Goal: Information Seeking & Learning: Find contact information

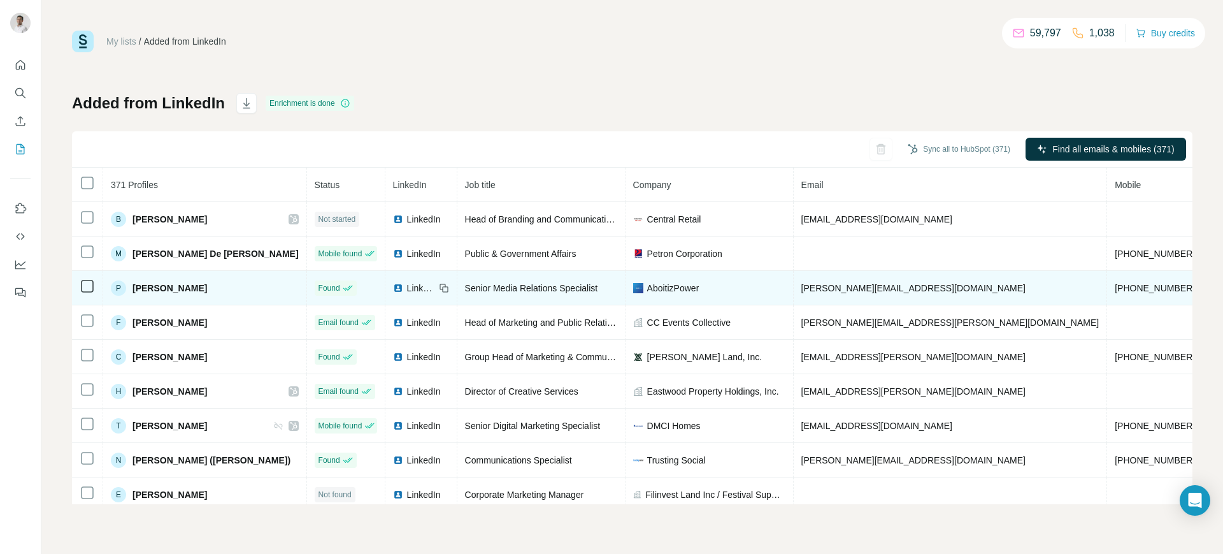
click at [801, 287] on span "pamela.sales@aboitizpower.com" at bounding box center [913, 288] width 224 height 10
click at [407, 284] on span "LinkedIn" at bounding box center [421, 288] width 28 height 13
click at [813, 278] on td "pamela.sales@aboitizpower.com" at bounding box center [951, 288] width 314 height 34
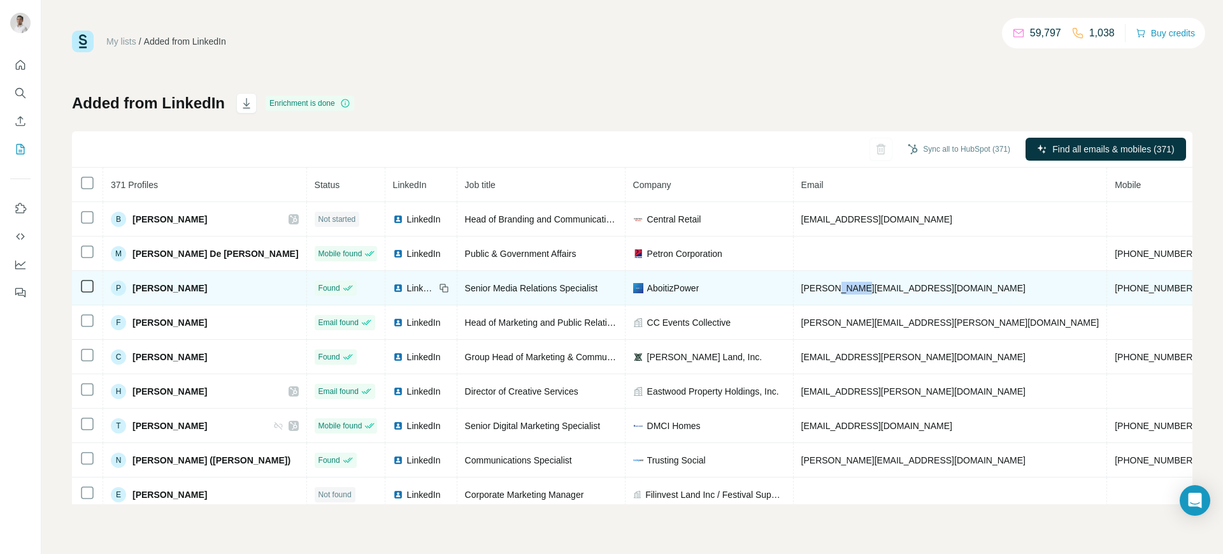
click at [813, 278] on td "pamela.sales@aboitizpower.com" at bounding box center [951, 288] width 314 height 34
copy span "pamela.sales@aboitizpower.com"
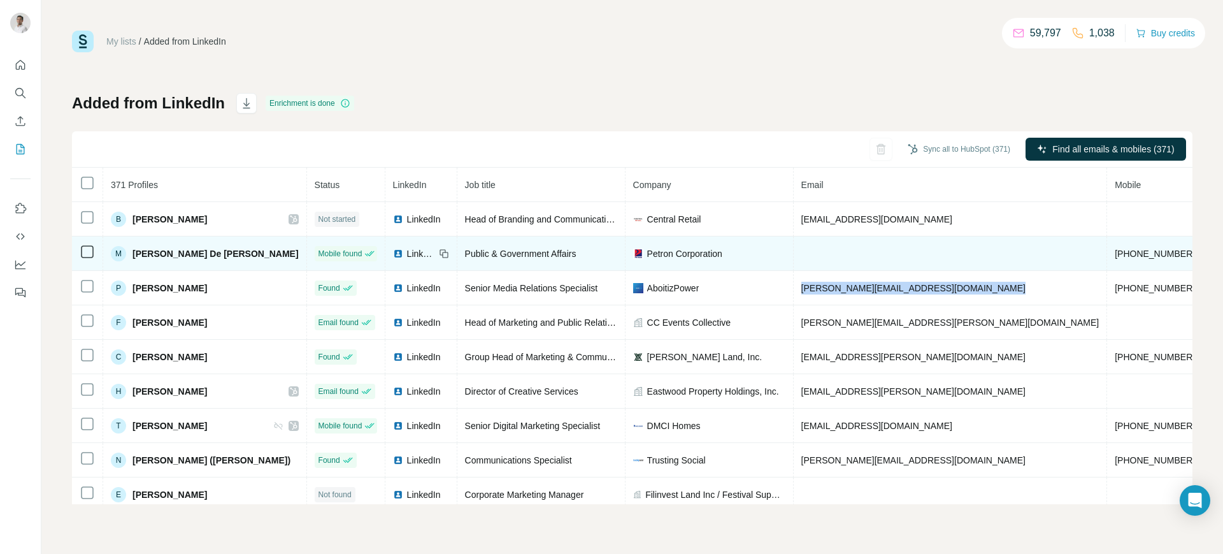
copy span "pamela.sales@aboitizpower.com"
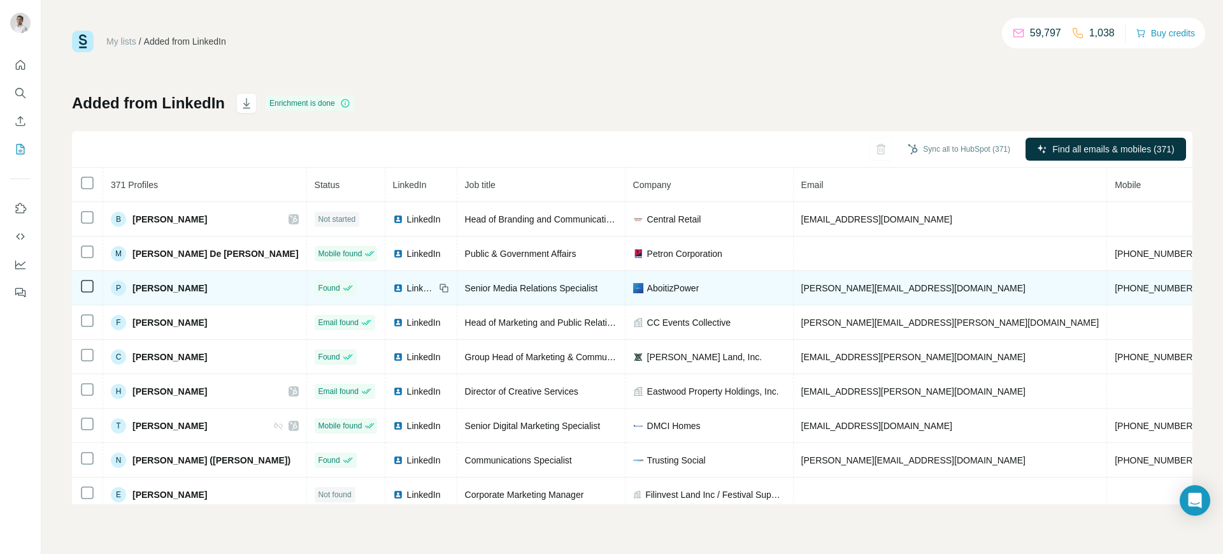
click at [650, 287] on span "AboitizPower" at bounding box center [673, 288] width 52 height 13
copy span "AboitizPower"
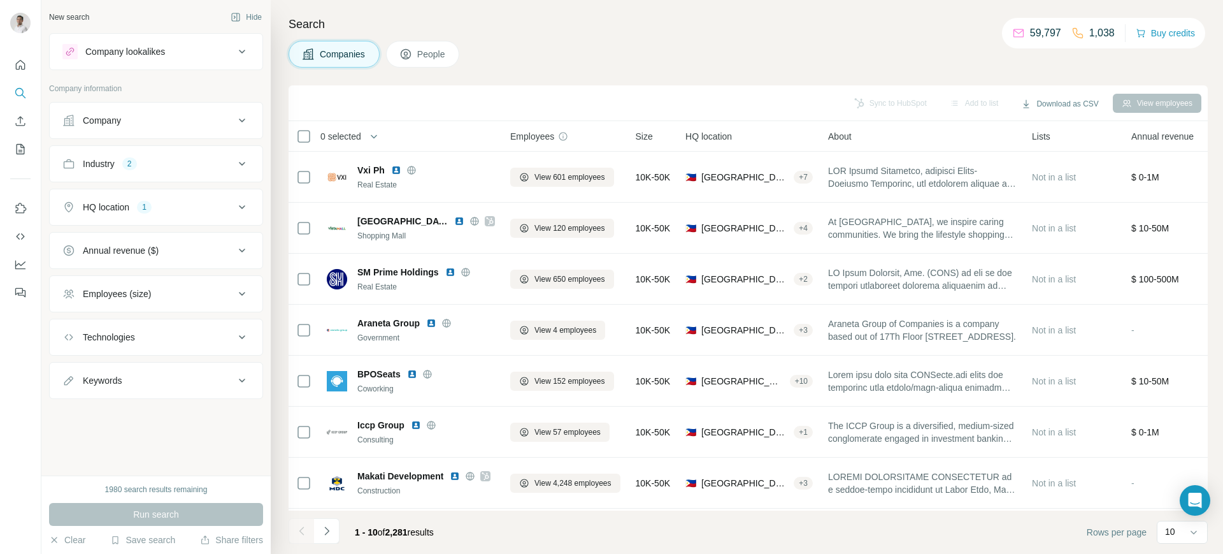
click at [112, 166] on div "Industry" at bounding box center [99, 163] width 32 height 13
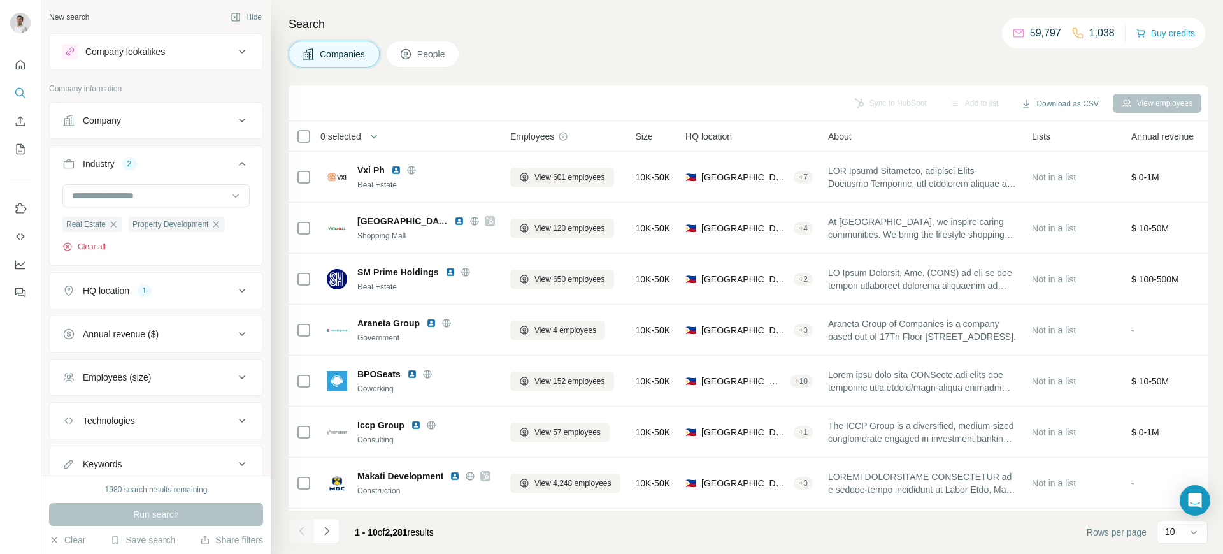
click at [97, 241] on button "Clear all" at bounding box center [83, 246] width 43 height 11
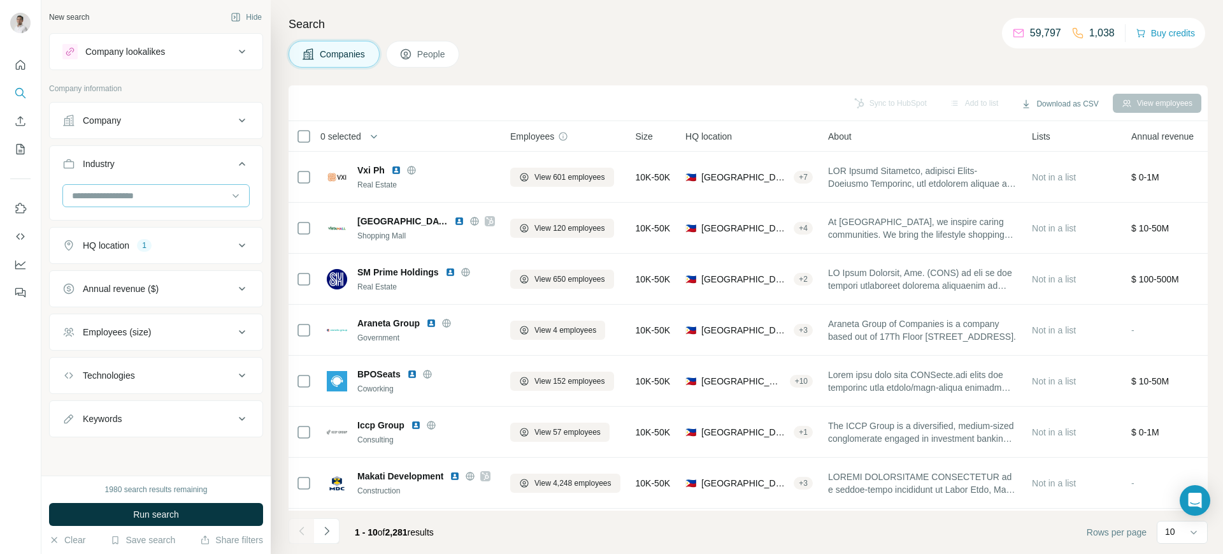
click at [101, 192] on input at bounding box center [149, 196] width 157 height 14
click at [167, 196] on input at bounding box center [149, 196] width 157 height 14
click at [125, 192] on input at bounding box center [149, 196] width 157 height 14
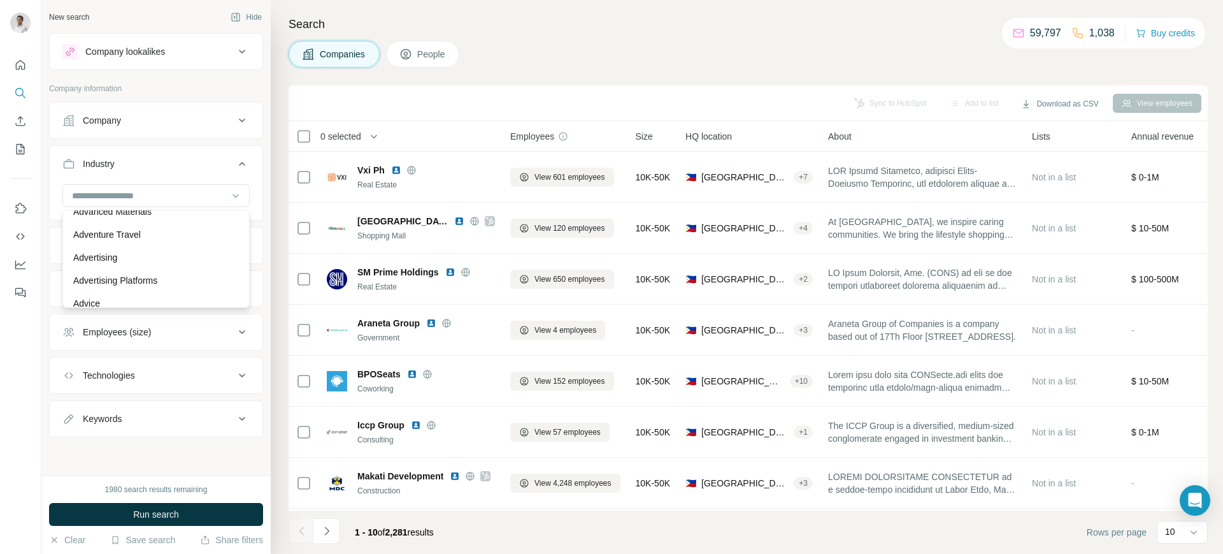
scroll to position [133, 0]
click at [177, 185] on div at bounding box center [149, 196] width 157 height 22
click at [92, 194] on input at bounding box center [149, 196] width 157 height 14
click at [99, 194] on input at bounding box center [149, 196] width 157 height 14
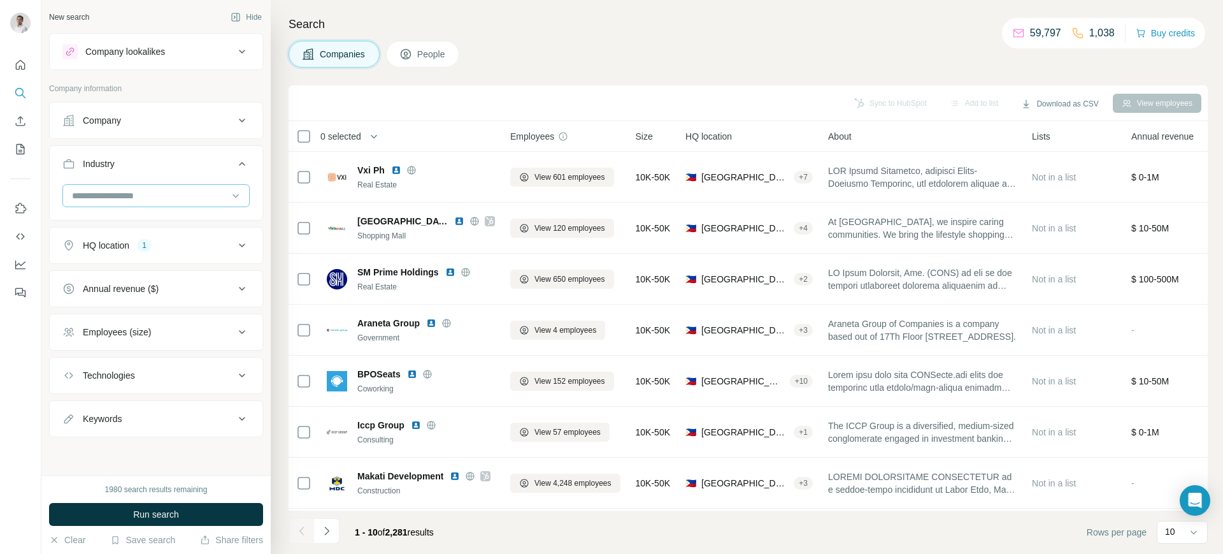
click at [159, 193] on input at bounding box center [149, 196] width 157 height 14
type input "****"
click at [109, 245] on p "Hospitality" at bounding box center [93, 247] width 41 height 13
click at [129, 192] on input at bounding box center [149, 196] width 157 height 14
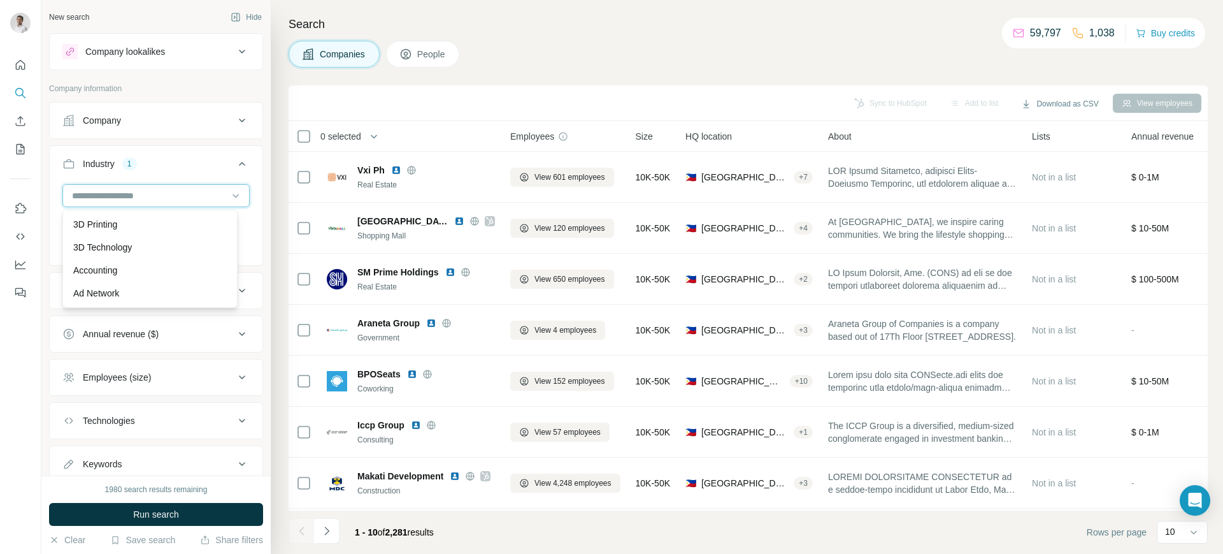
click at [178, 190] on input at bounding box center [149, 196] width 157 height 14
type input "*****"
click at [87, 226] on p "Hotel" at bounding box center [83, 224] width 21 height 13
click at [167, 194] on input at bounding box center [149, 196] width 157 height 14
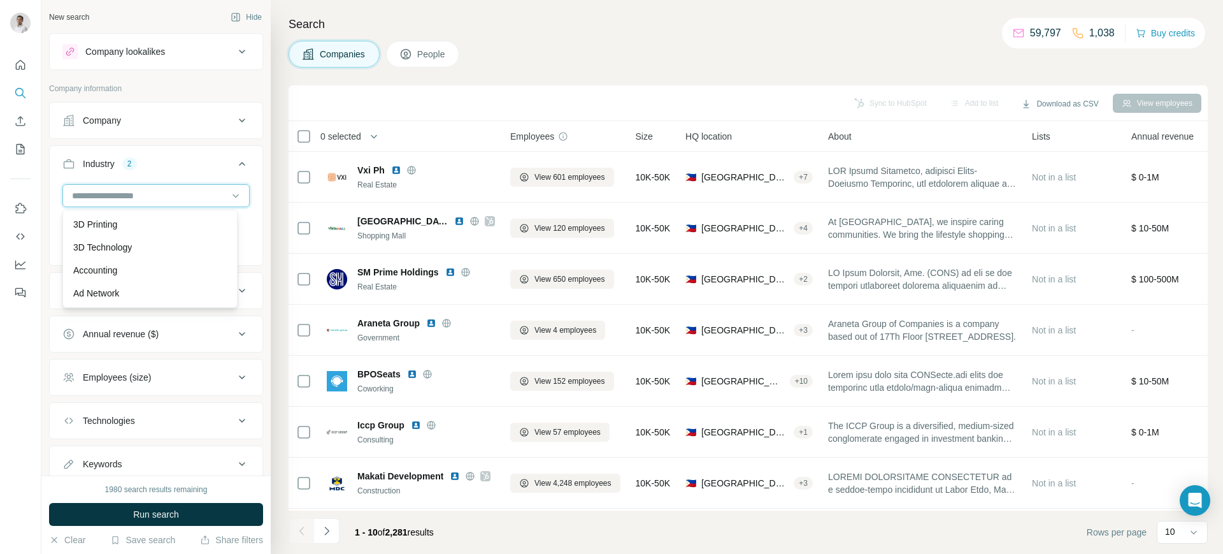
click at [167, 194] on input at bounding box center [149, 196] width 157 height 14
type input "****"
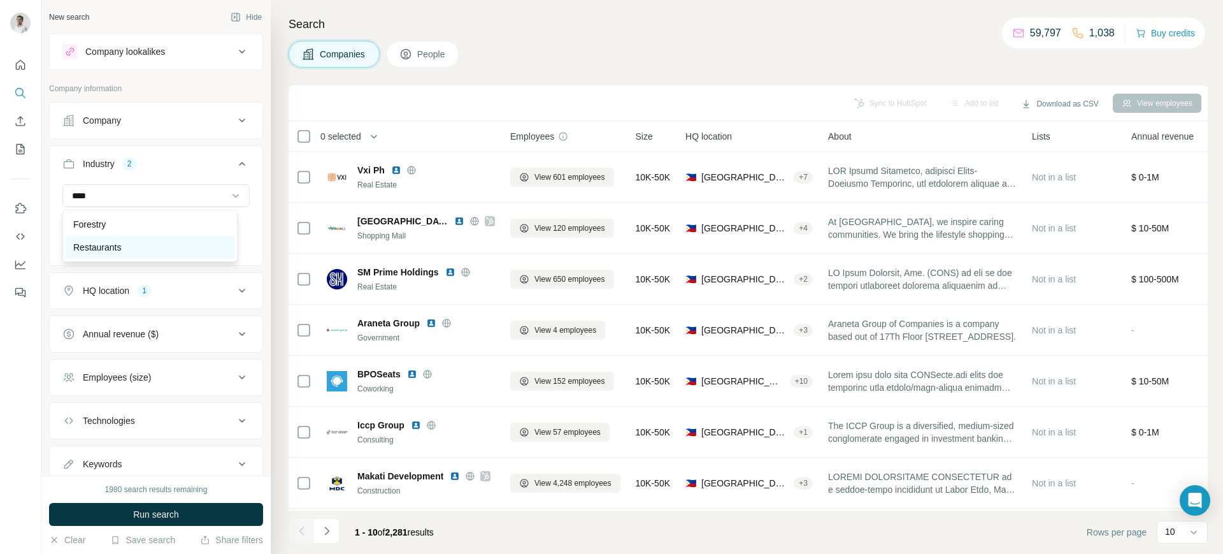
click at [110, 249] on p "Restaurants" at bounding box center [97, 247] width 48 height 13
click at [233, 196] on icon at bounding box center [236, 196] width 6 height 4
click at [121, 192] on input at bounding box center [149, 196] width 157 height 14
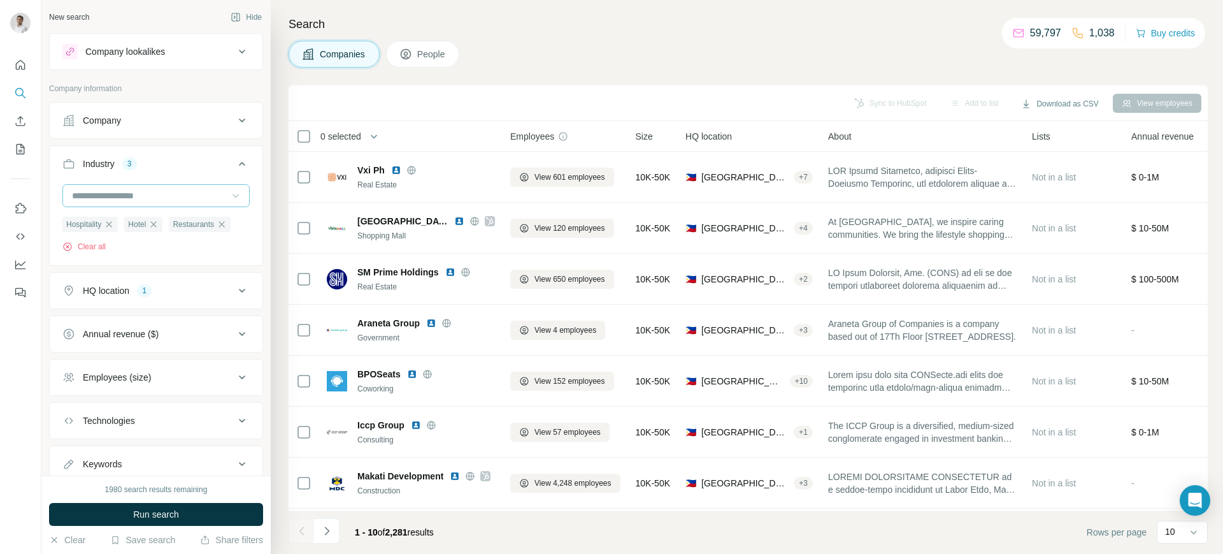
click at [121, 192] on input at bounding box center [149, 196] width 157 height 14
type input "*****"
click at [95, 220] on p "Resorts" at bounding box center [88, 224] width 31 height 13
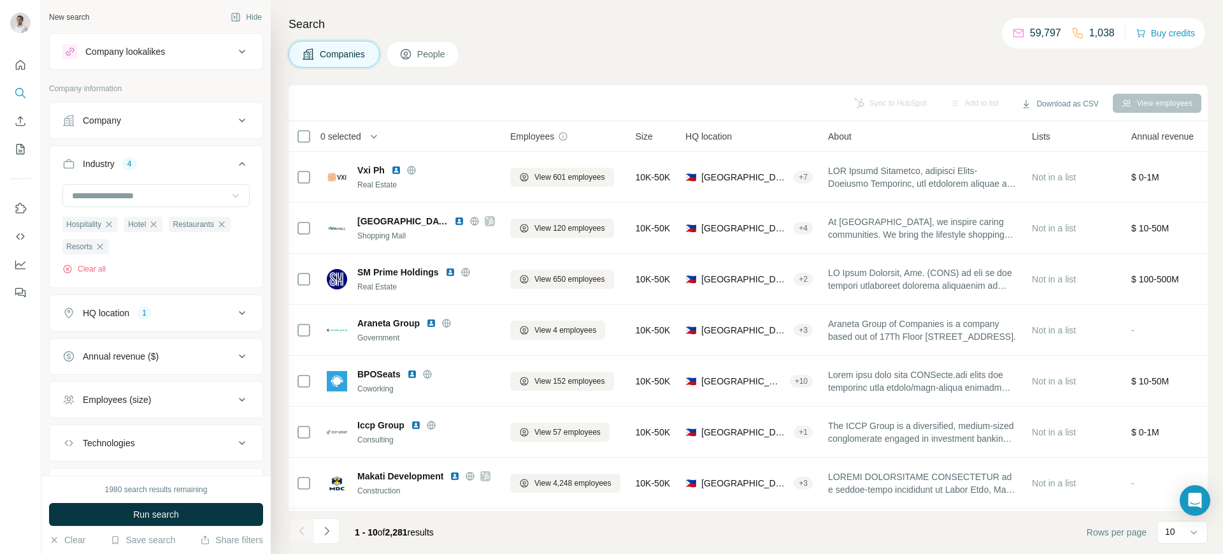
click at [233, 195] on icon at bounding box center [236, 196] width 6 height 4
click at [128, 195] on input at bounding box center [149, 196] width 157 height 14
click at [149, 187] on div at bounding box center [149, 196] width 157 height 22
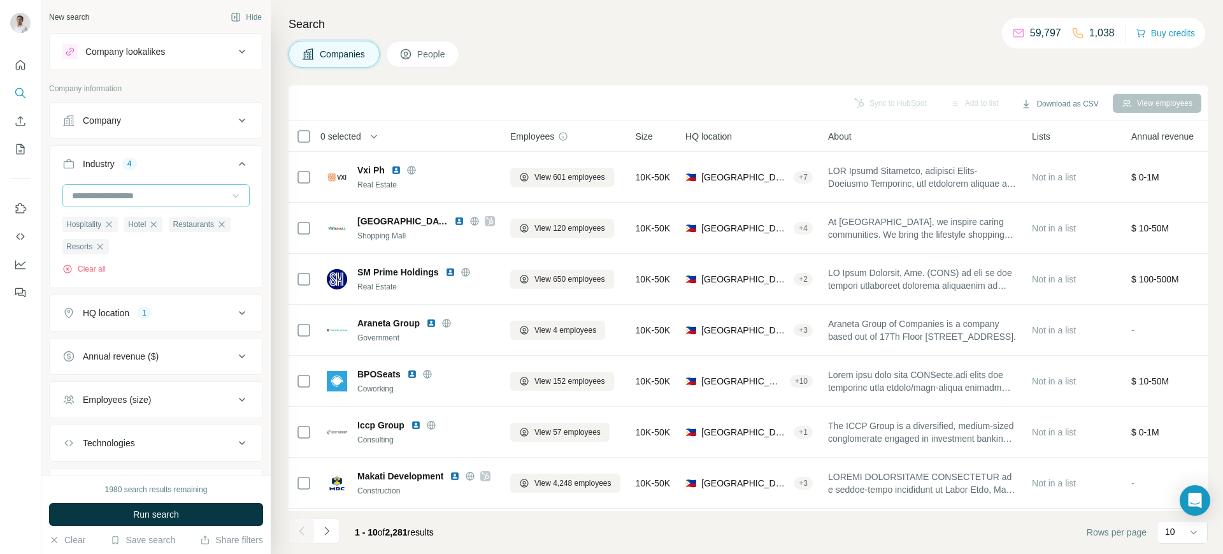
click at [149, 187] on div at bounding box center [149, 196] width 157 height 22
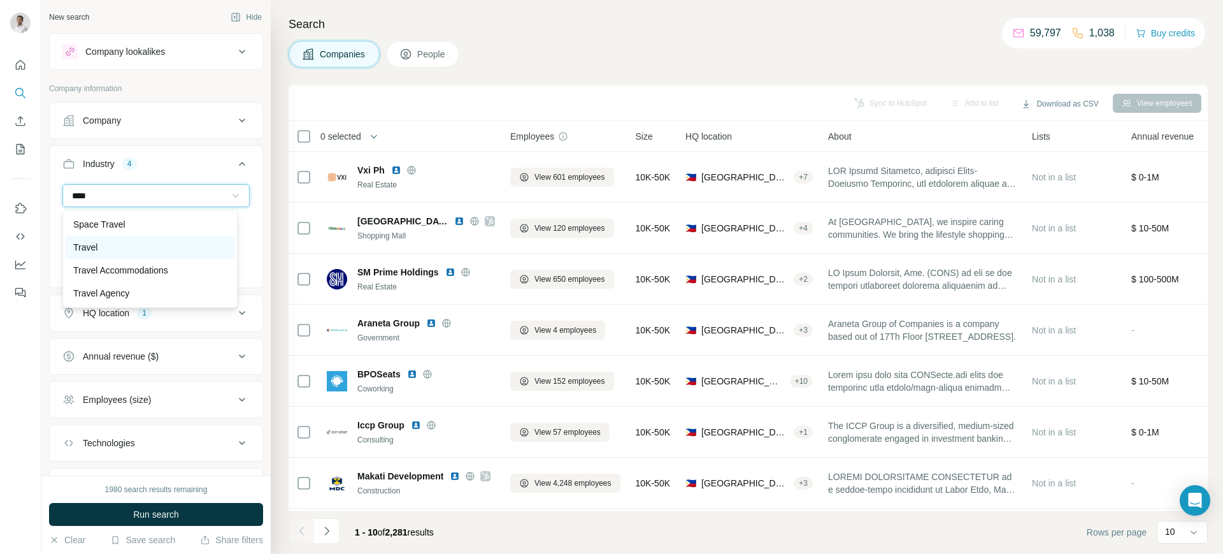
type input "****"
click at [95, 250] on p "Travel" at bounding box center [85, 247] width 24 height 13
click at [127, 192] on input at bounding box center [149, 196] width 157 height 14
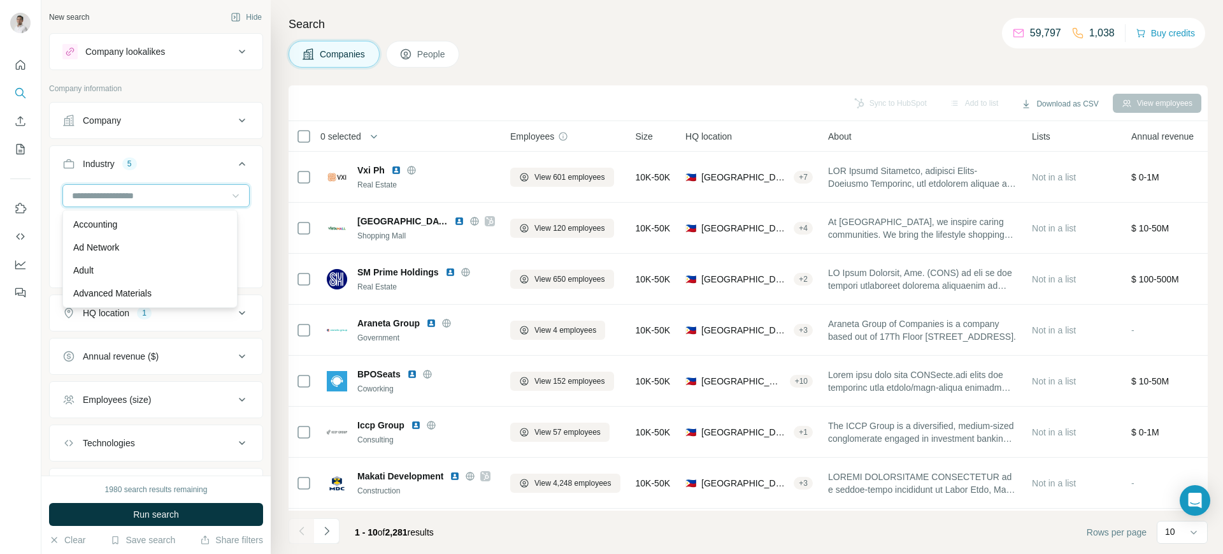
click at [146, 192] on input at bounding box center [149, 196] width 157 height 14
type input "****"
click at [90, 224] on p "Tourism" at bounding box center [88, 224] width 31 height 13
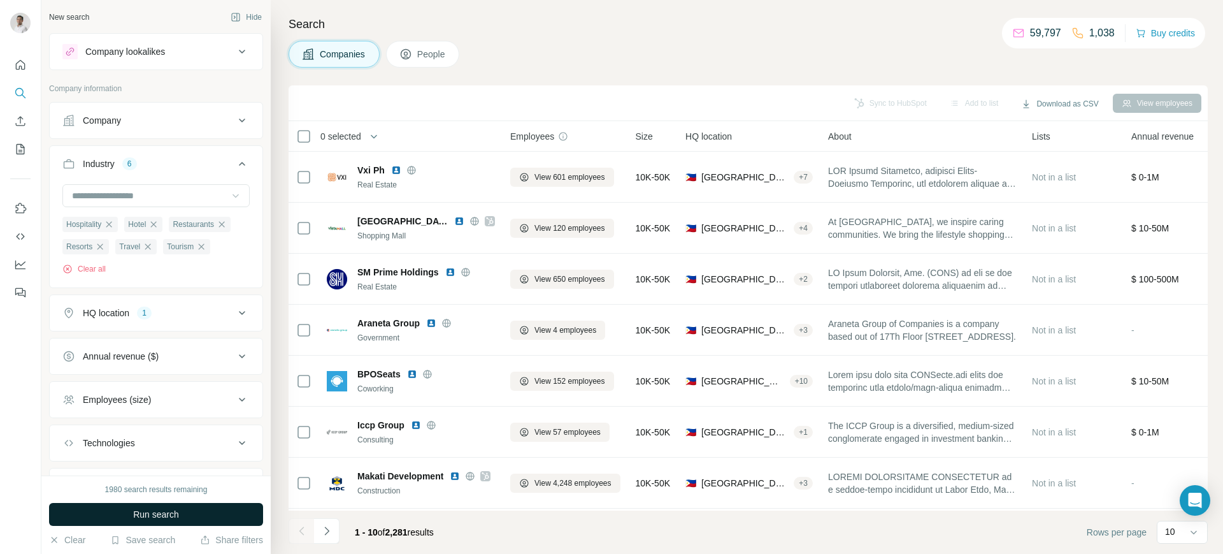
click at [151, 511] on span "Run search" at bounding box center [156, 514] width 46 height 13
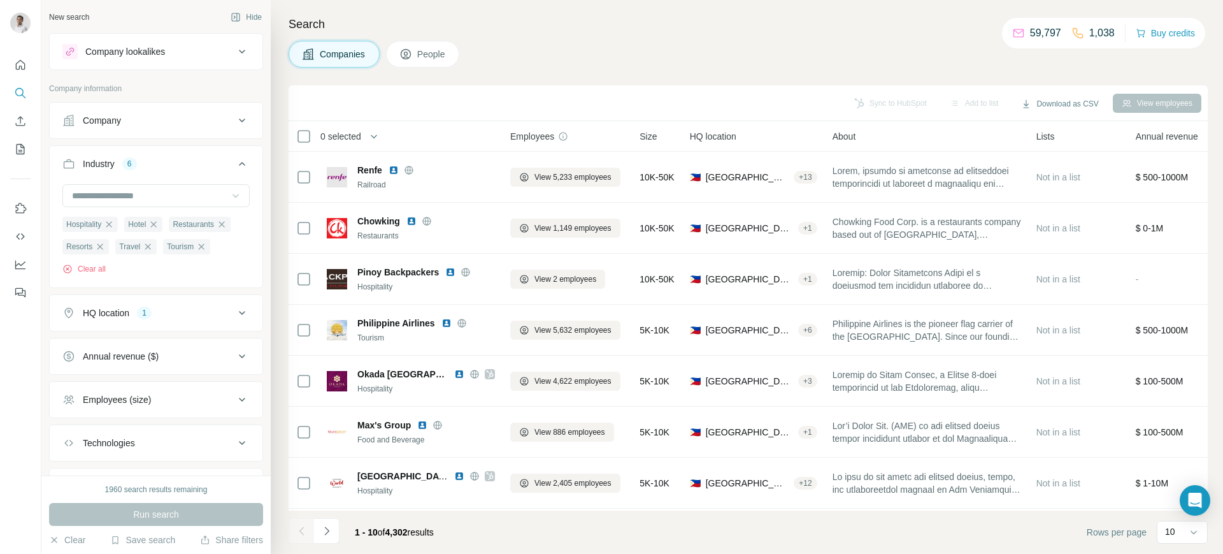
click at [239, 399] on icon at bounding box center [242, 400] width 6 height 4
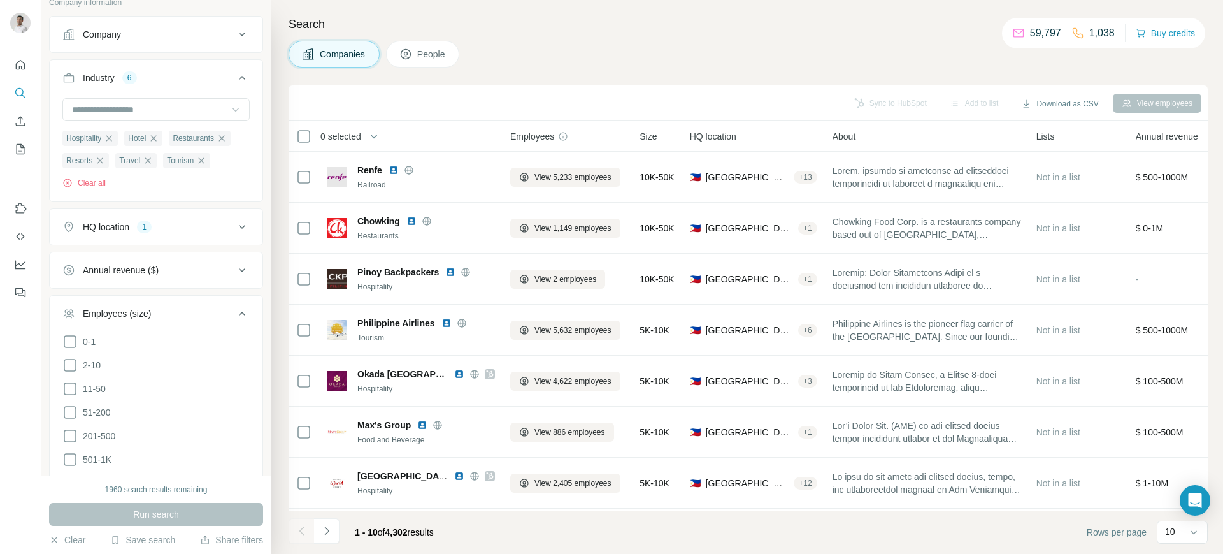
scroll to position [82, 0]
click at [155, 110] on input at bounding box center [149, 113] width 157 height 14
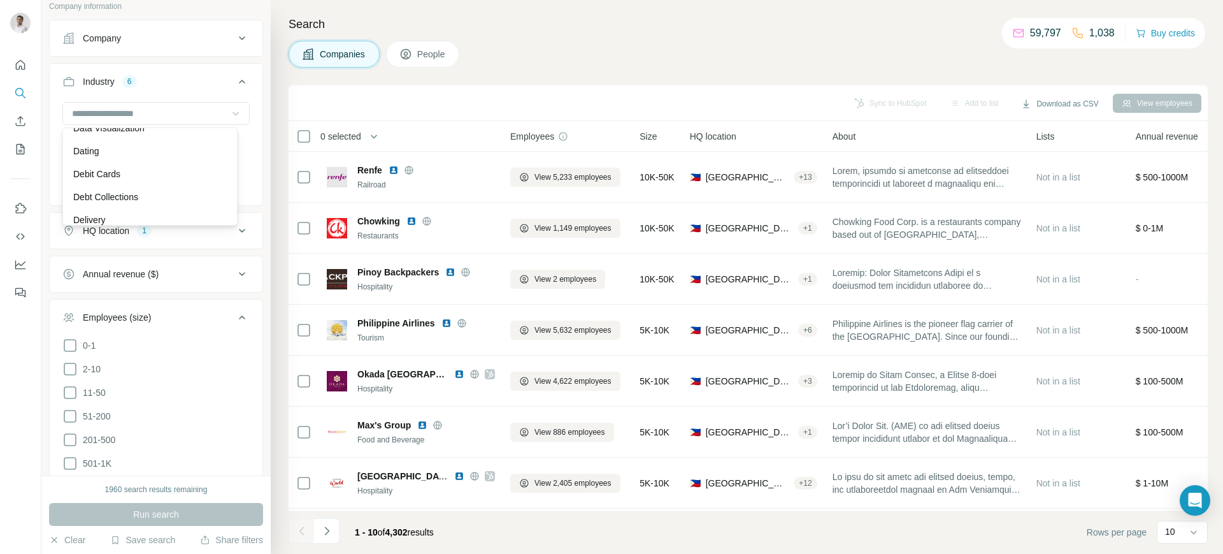
scroll to position [3479, 0]
click at [281, 165] on div "Search Companies People Sync to HubSpot Add to list Download as CSV View employ…" at bounding box center [747, 277] width 952 height 554
click at [147, 109] on input at bounding box center [149, 113] width 157 height 14
type input "*"
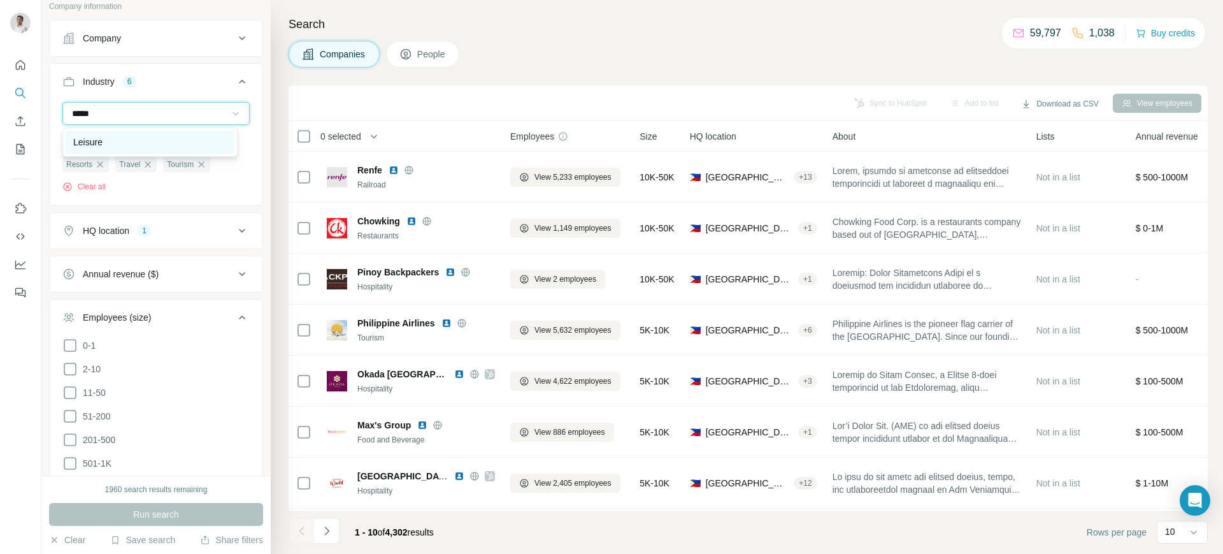
type input "*****"
click at [99, 141] on p "Leisure" at bounding box center [87, 142] width 29 height 13
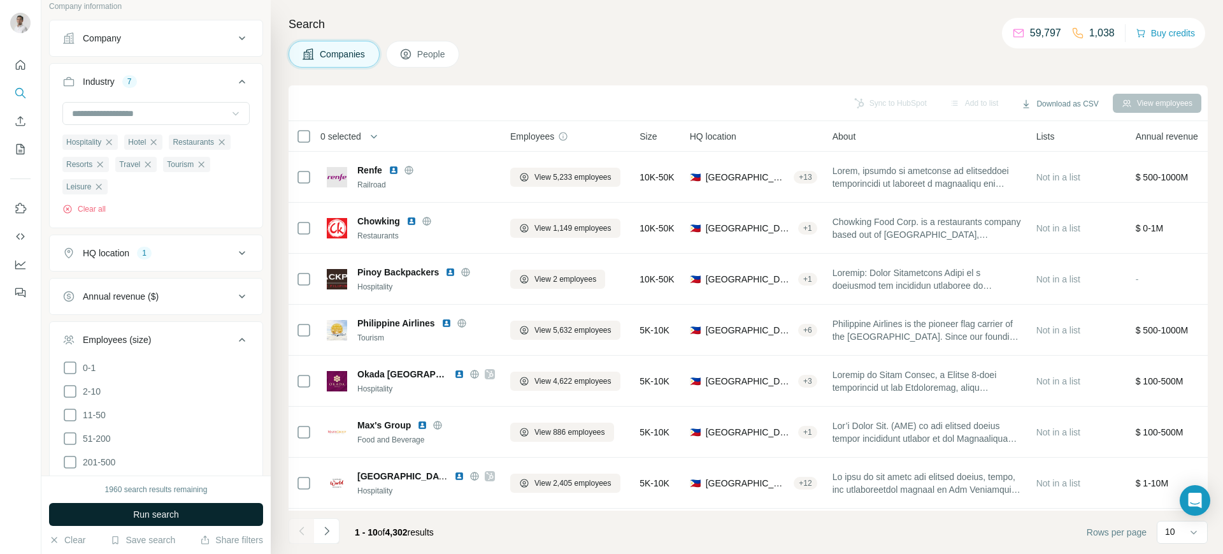
click at [211, 515] on button "Run search" at bounding box center [156, 514] width 214 height 23
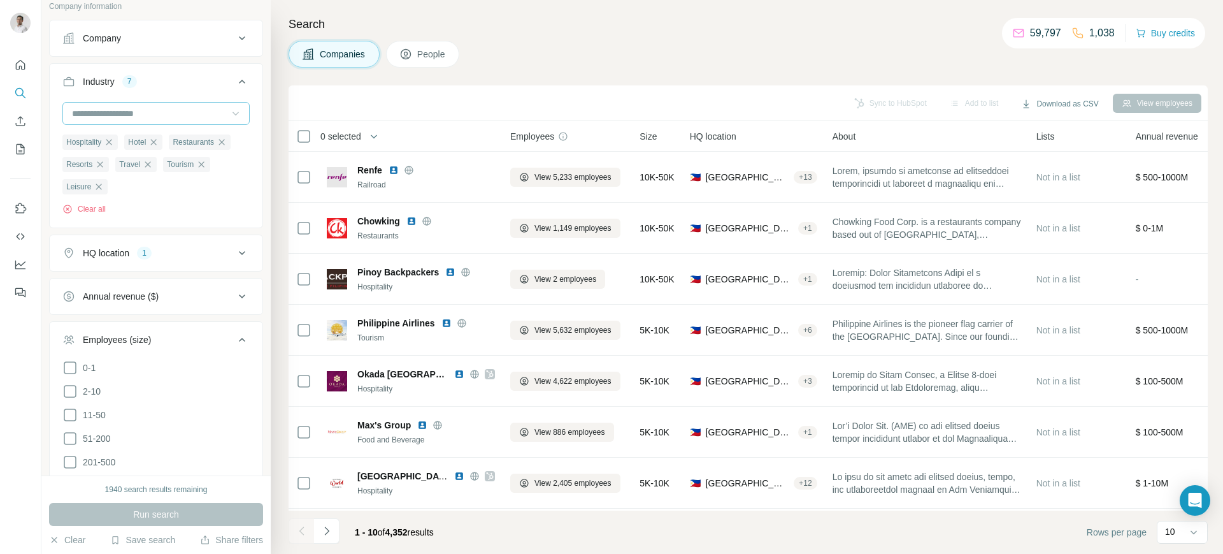
click at [163, 112] on input at bounding box center [149, 113] width 157 height 14
click at [118, 113] on input at bounding box center [149, 113] width 157 height 14
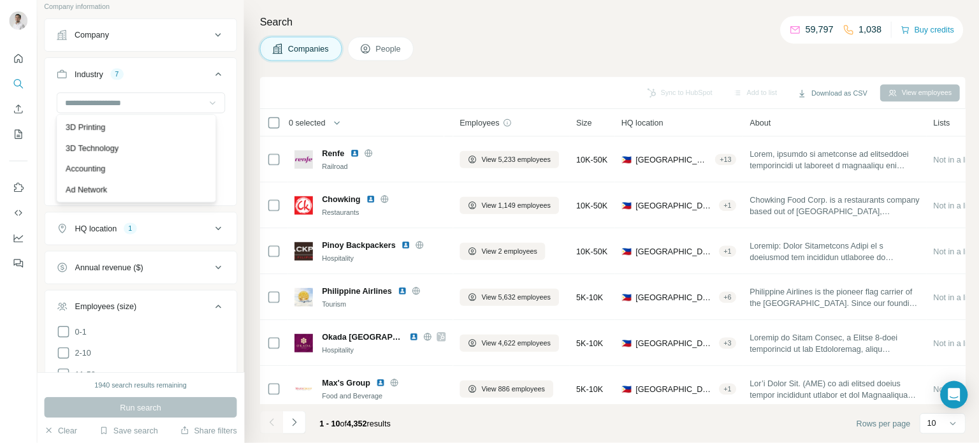
scroll to position [82, 0]
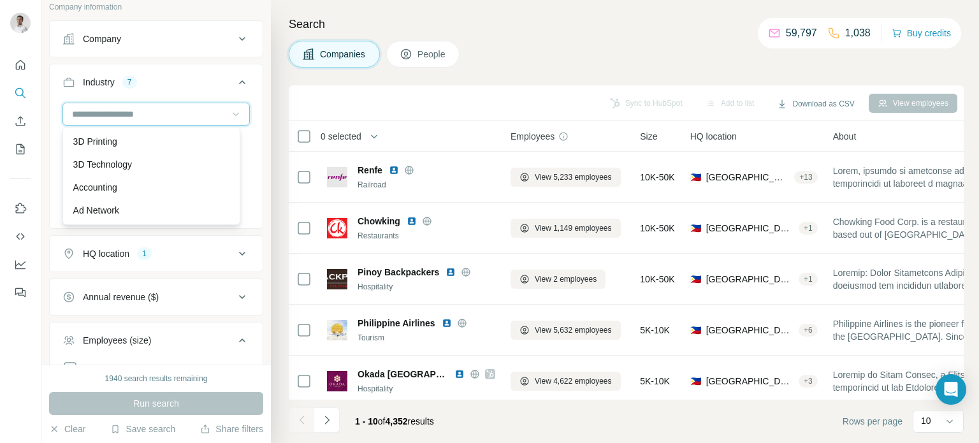
drag, startPoint x: 1029, startPoint y: 15, endPoint x: 131, endPoint y: 108, distance: 902.5
click at [131, 108] on input at bounding box center [149, 114] width 157 height 14
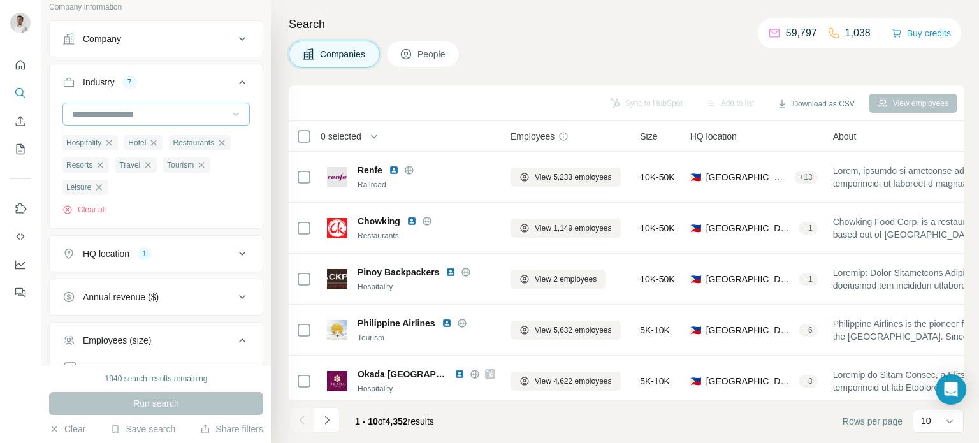
click at [131, 108] on input at bounding box center [149, 114] width 157 height 14
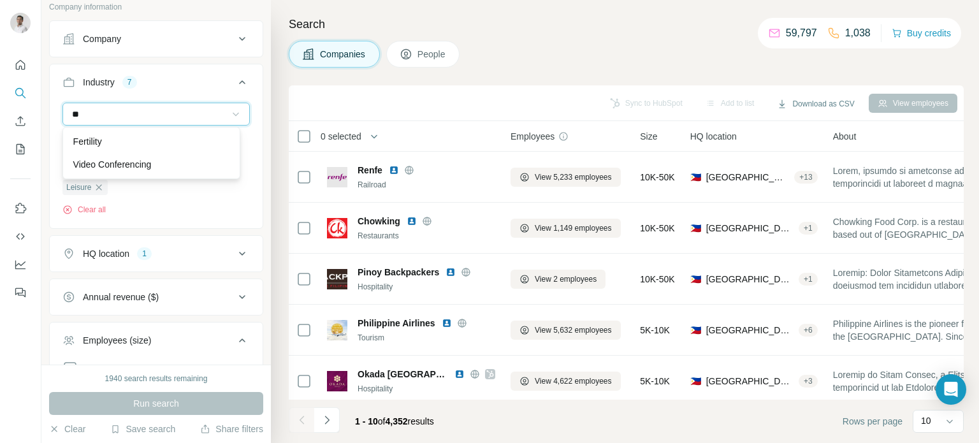
type input "*"
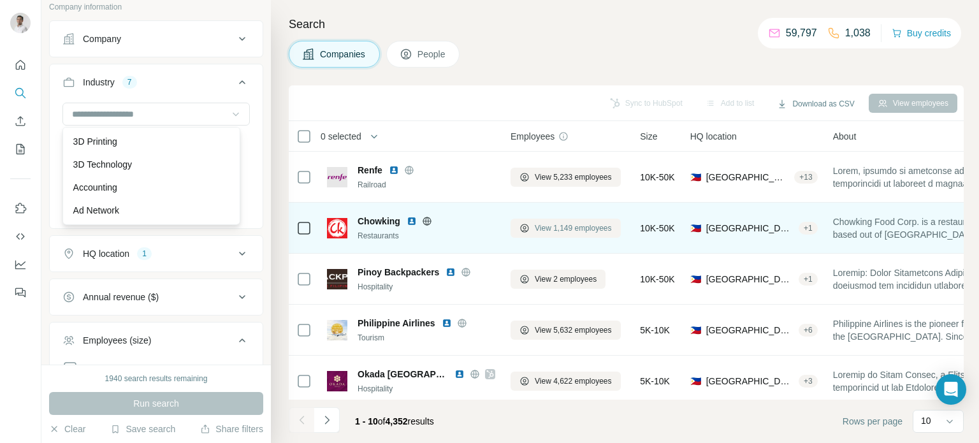
click at [571, 219] on button "View 1,149 employees" at bounding box center [565, 228] width 110 height 19
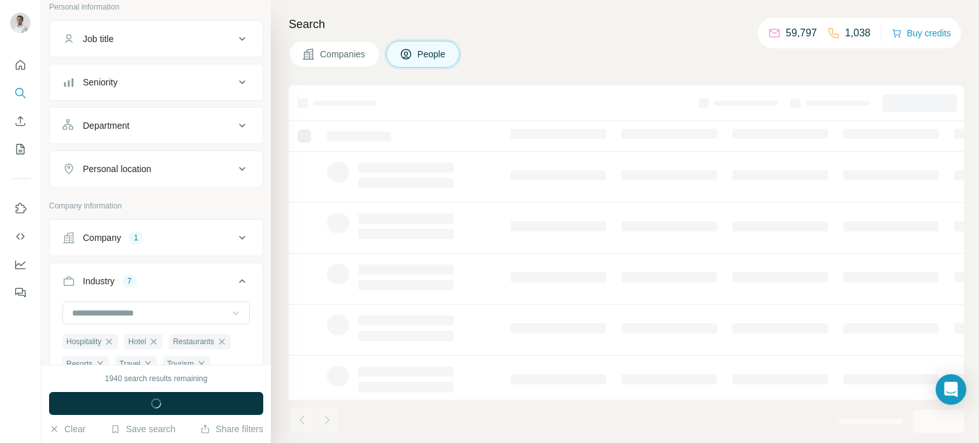
scroll to position [280, 0]
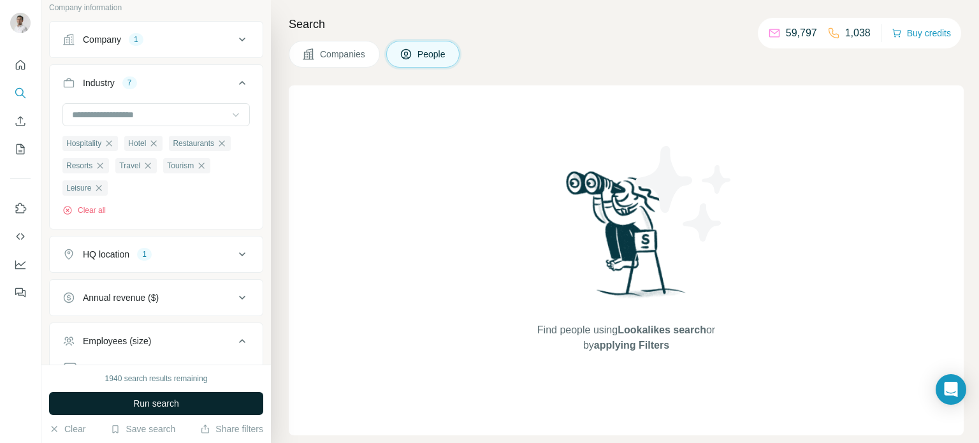
click at [185, 402] on button "Run search" at bounding box center [156, 403] width 214 height 23
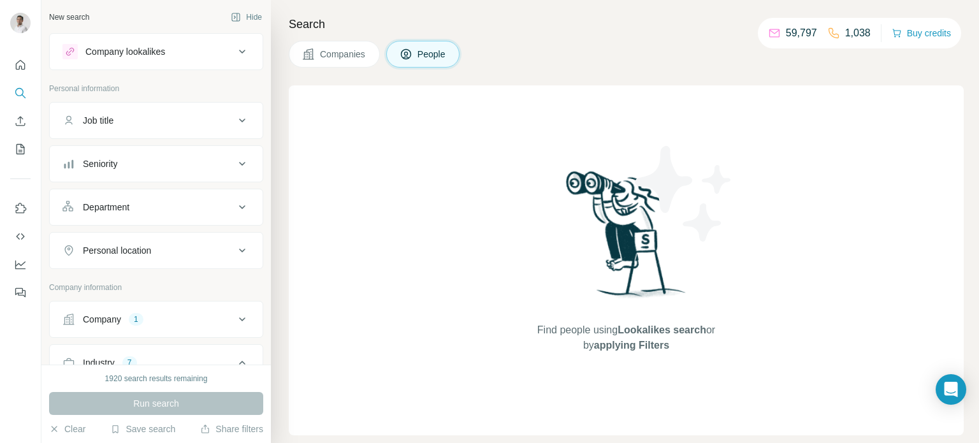
click at [125, 402] on div "Run search" at bounding box center [156, 403] width 214 height 23
click at [354, 53] on span "Companies" at bounding box center [343, 54] width 47 height 13
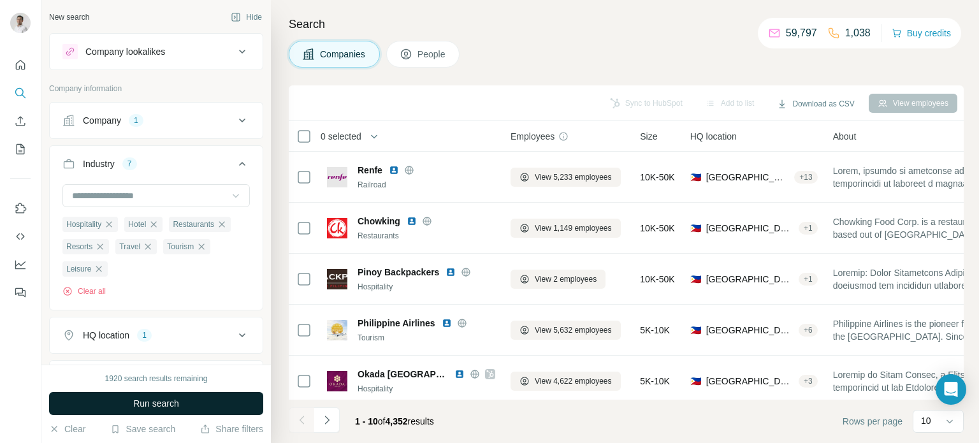
click at [168, 405] on span "Run search" at bounding box center [156, 403] width 46 height 13
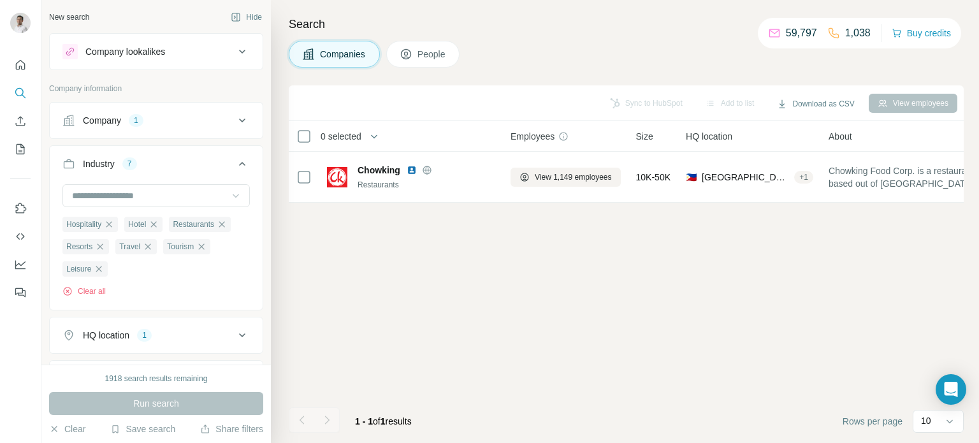
click at [234, 115] on icon at bounding box center [241, 120] width 15 height 15
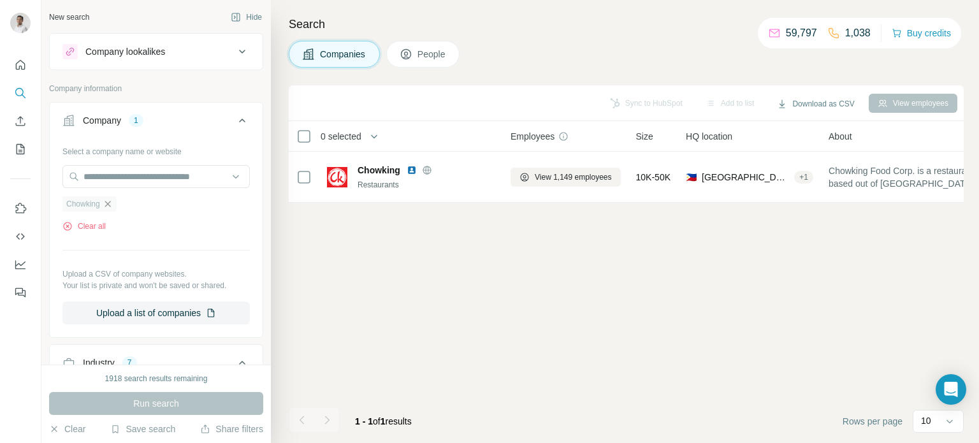
click at [111, 203] on icon "button" at bounding box center [108, 204] width 10 height 10
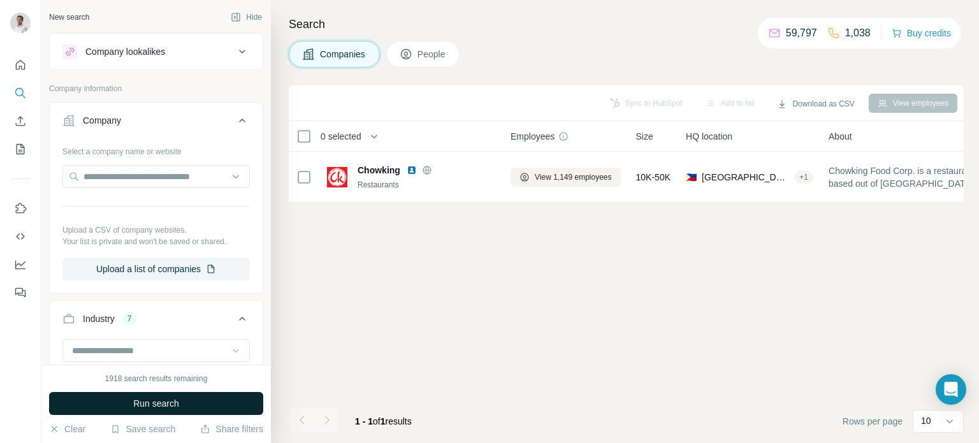
click at [147, 401] on span "Run search" at bounding box center [156, 403] width 46 height 13
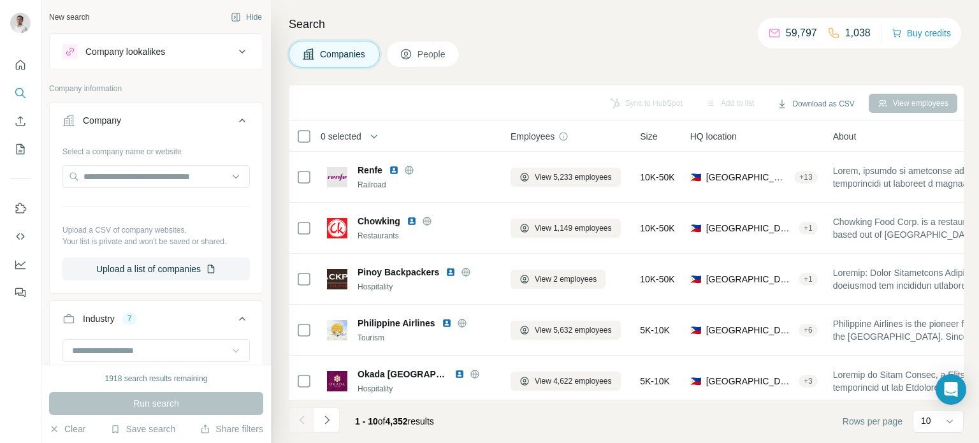
click at [234, 119] on icon at bounding box center [241, 120] width 15 height 15
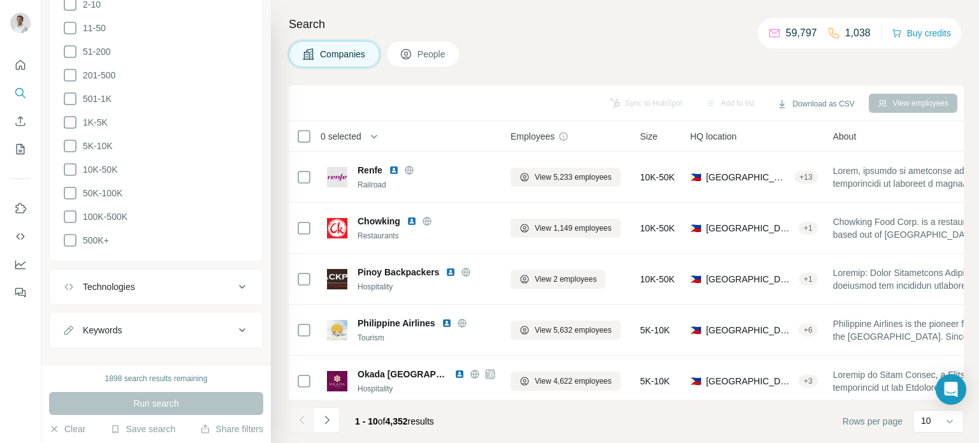
scroll to position [410, 0]
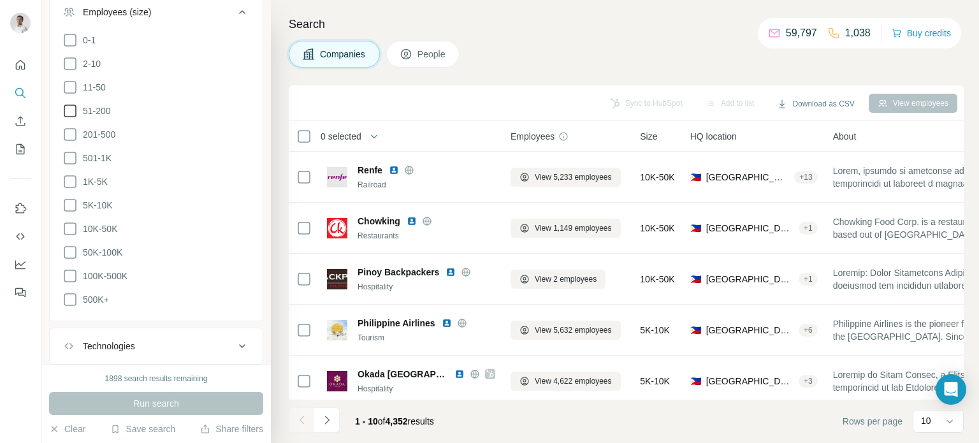
click at [71, 111] on icon at bounding box center [69, 110] width 15 height 15
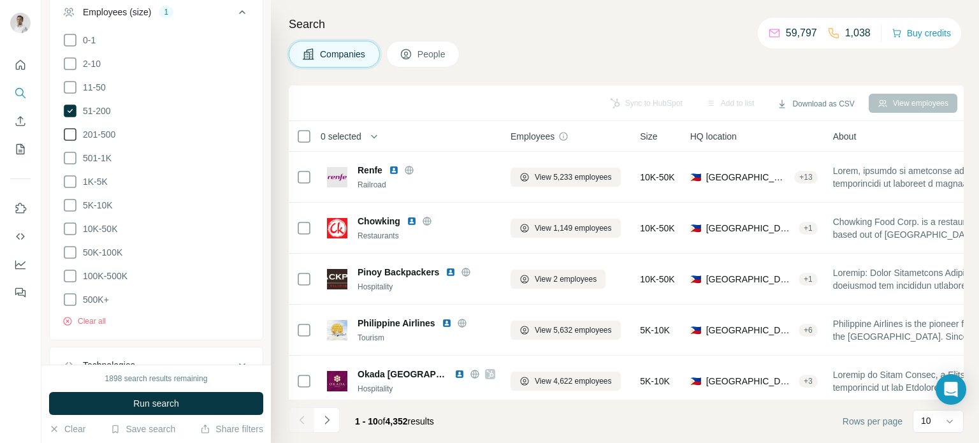
click at [72, 139] on icon at bounding box center [69, 134] width 15 height 15
click at [72, 160] on icon at bounding box center [69, 157] width 15 height 15
click at [71, 180] on icon at bounding box center [69, 181] width 15 height 15
click at [71, 204] on icon at bounding box center [69, 204] width 15 height 15
click at [71, 226] on icon at bounding box center [69, 228] width 15 height 15
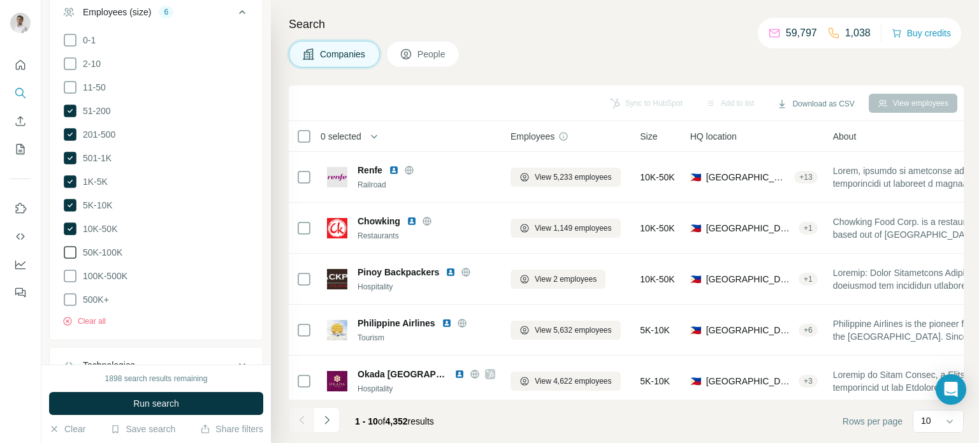
click at [71, 248] on icon at bounding box center [69, 252] width 15 height 15
click at [71, 272] on icon at bounding box center [69, 275] width 15 height 15
click at [69, 298] on icon at bounding box center [69, 299] width 15 height 15
click at [73, 86] on icon at bounding box center [69, 87] width 15 height 15
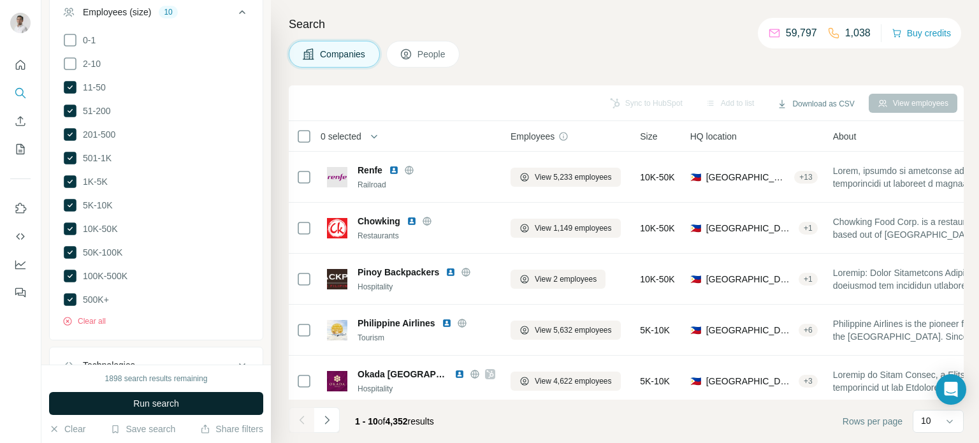
click at [155, 406] on span "Run search" at bounding box center [156, 403] width 46 height 13
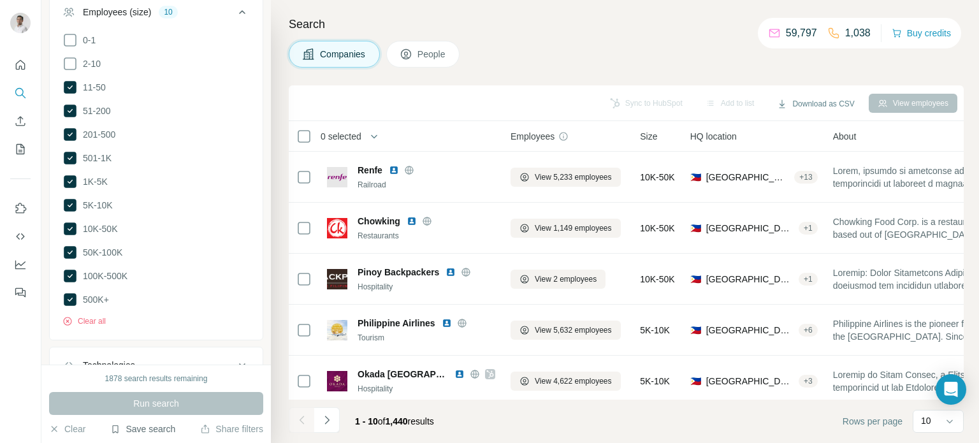
click at [164, 426] on button "Save search" at bounding box center [142, 428] width 65 height 13
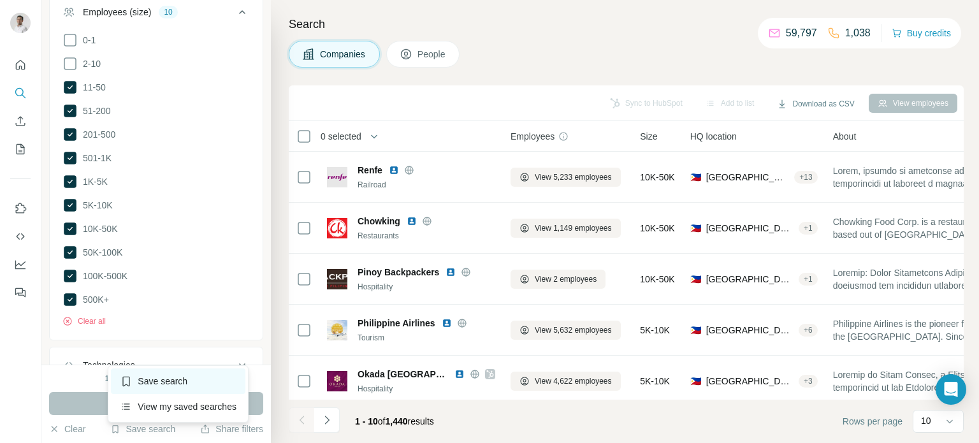
click at [162, 378] on div "Save search" at bounding box center [178, 380] width 134 height 25
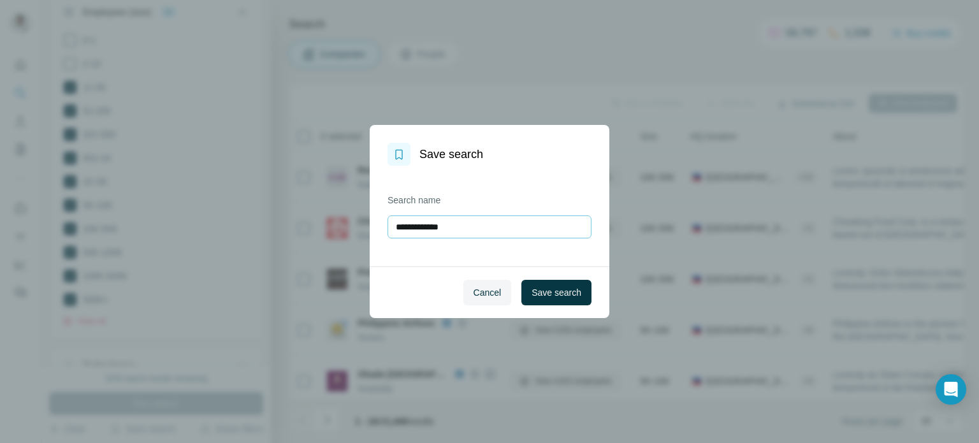
click at [475, 226] on input "**********" at bounding box center [489, 226] width 204 height 23
type input "**********"
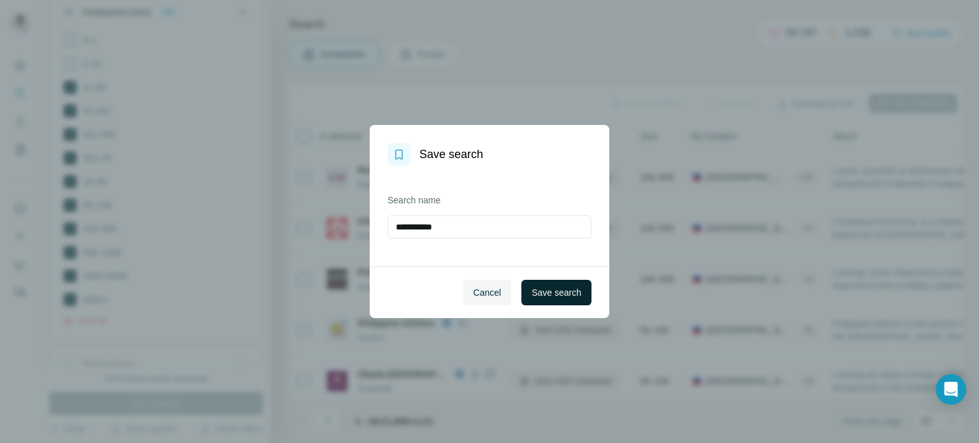
click at [554, 300] on button "Save search" at bounding box center [556, 292] width 70 height 25
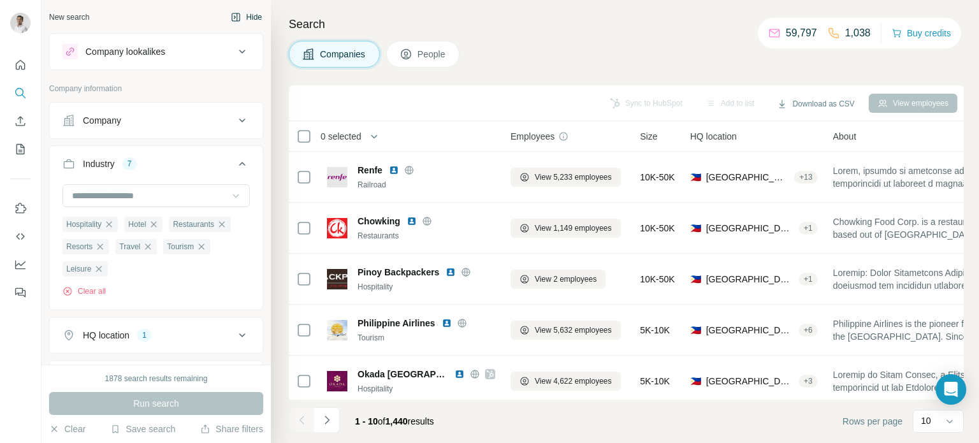
click at [234, 17] on icon "button" at bounding box center [236, 17] width 4 height 8
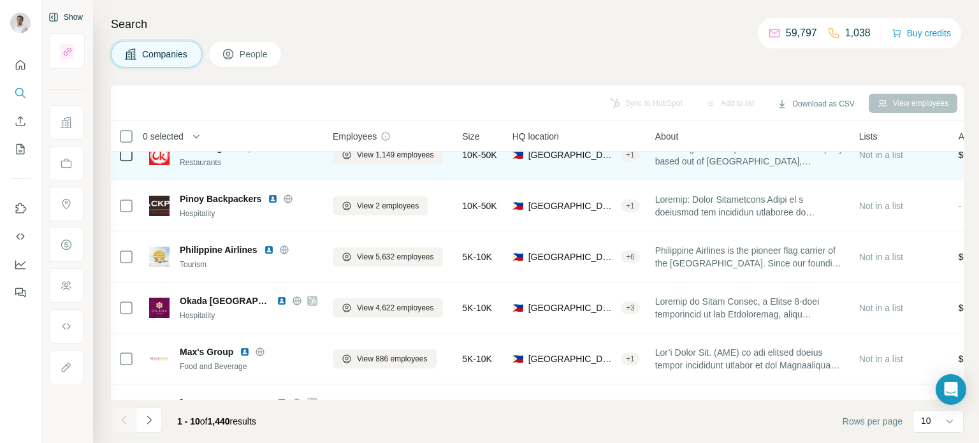
scroll to position [82, 0]
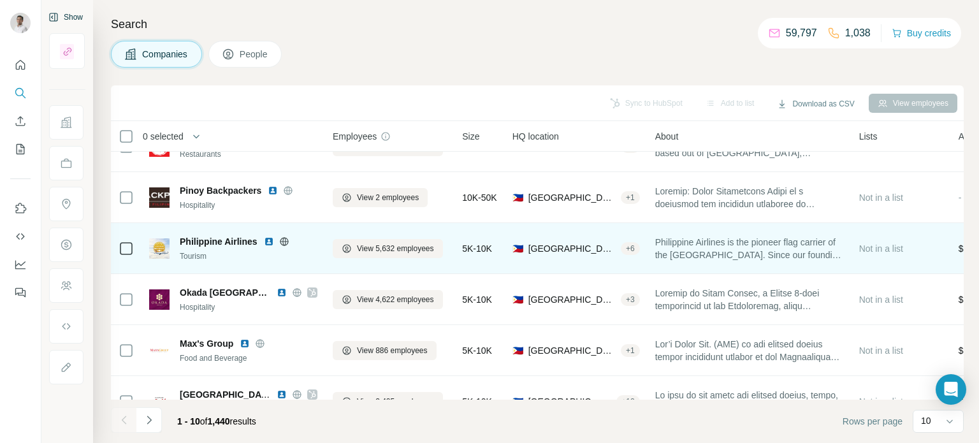
click at [268, 241] on img at bounding box center [269, 241] width 10 height 10
click at [269, 241] on img at bounding box center [269, 241] width 10 height 10
click at [182, 240] on span "Philippine Airlines" at bounding box center [219, 241] width 78 height 13
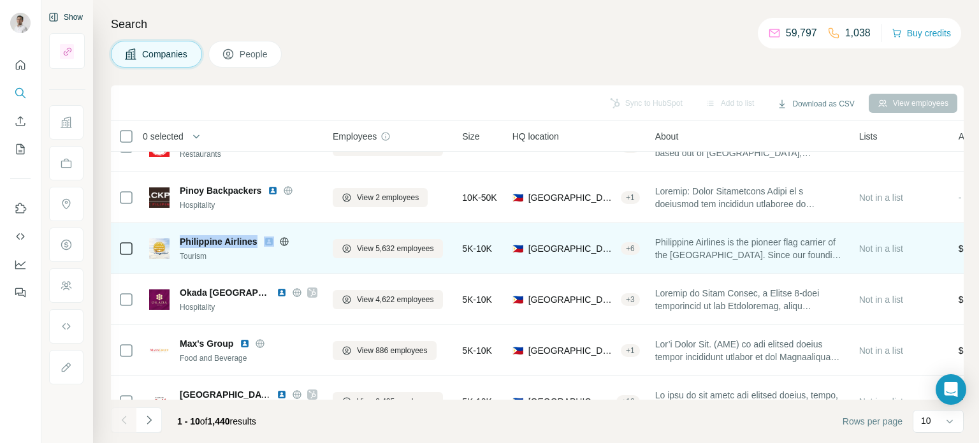
copy span "Philippine Airlines"
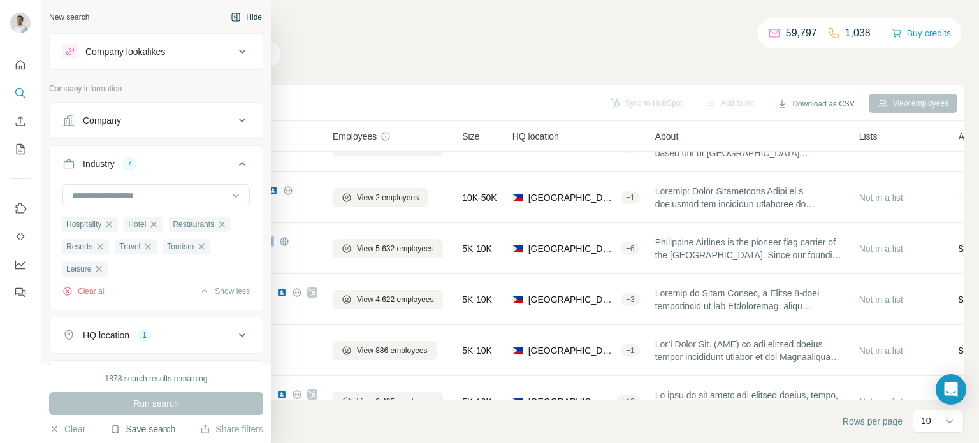
click at [155, 428] on button "Save search" at bounding box center [142, 428] width 65 height 13
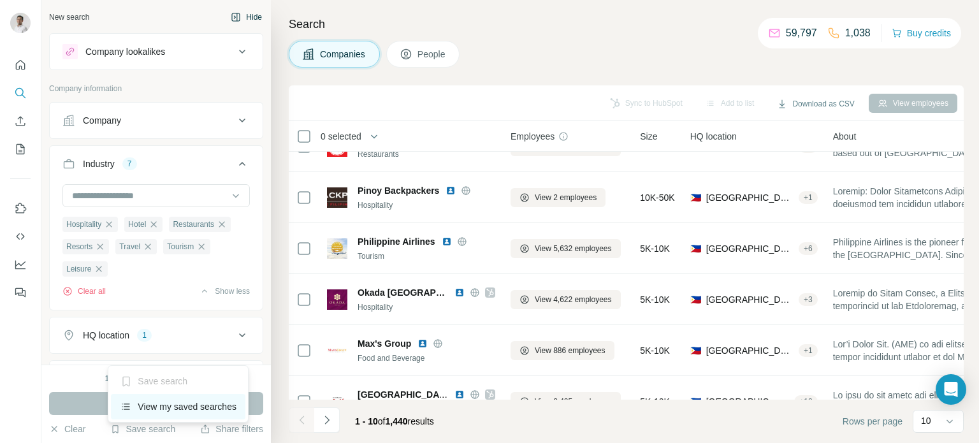
click at [170, 405] on div "View my saved searches" at bounding box center [178, 406] width 134 height 25
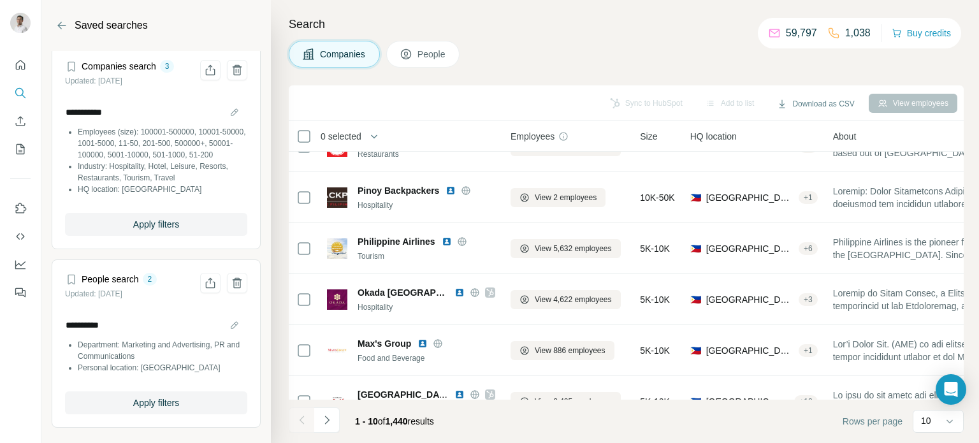
scroll to position [0, 0]
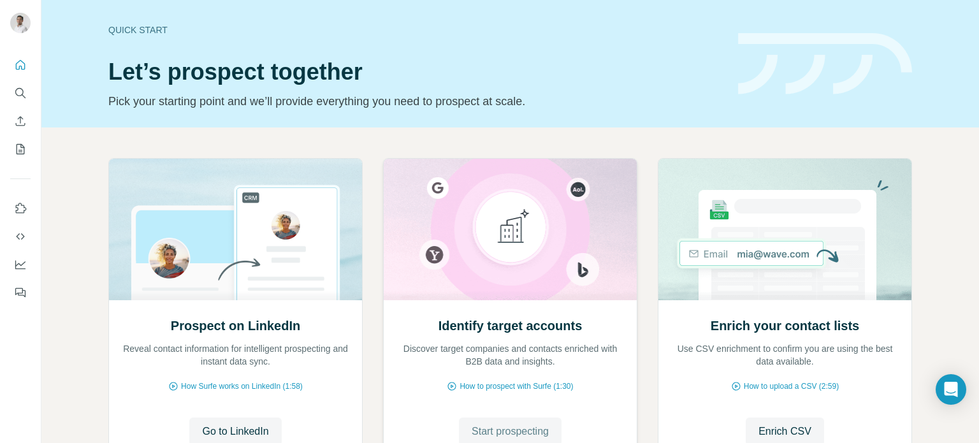
click at [542, 432] on span "Start prospecting" at bounding box center [509, 431] width 77 height 15
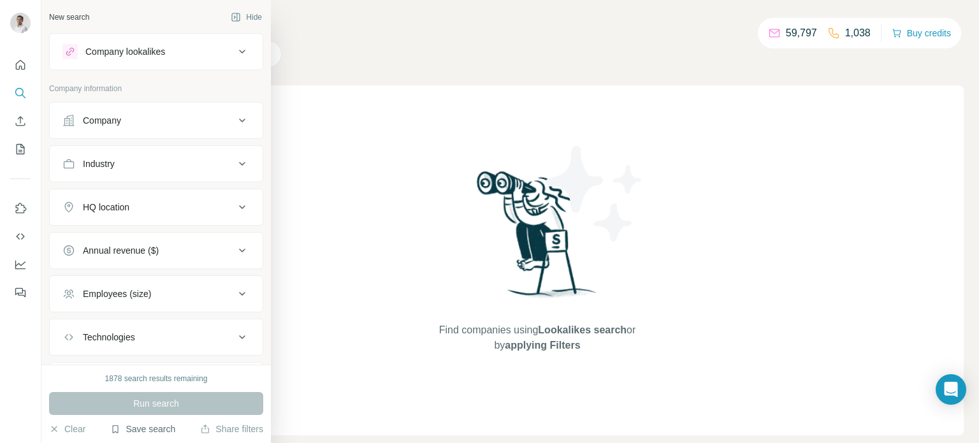
click at [158, 430] on button "Save search" at bounding box center [142, 428] width 65 height 13
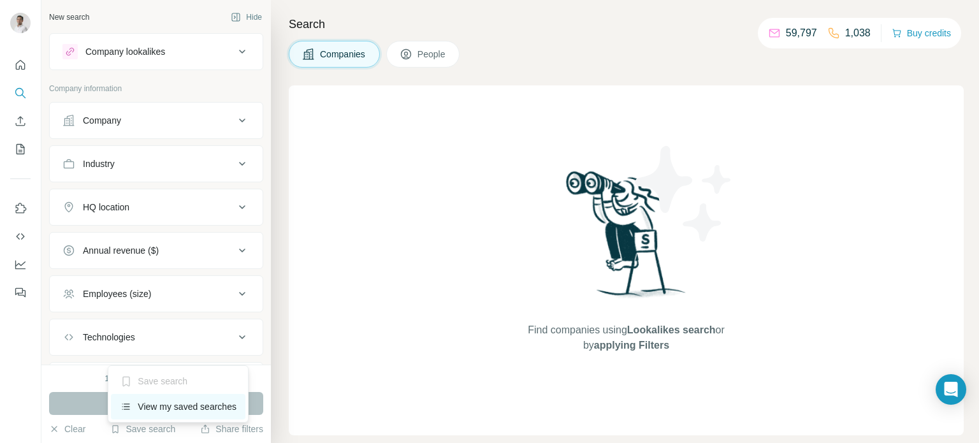
click at [171, 405] on div "View my saved searches" at bounding box center [178, 406] width 134 height 25
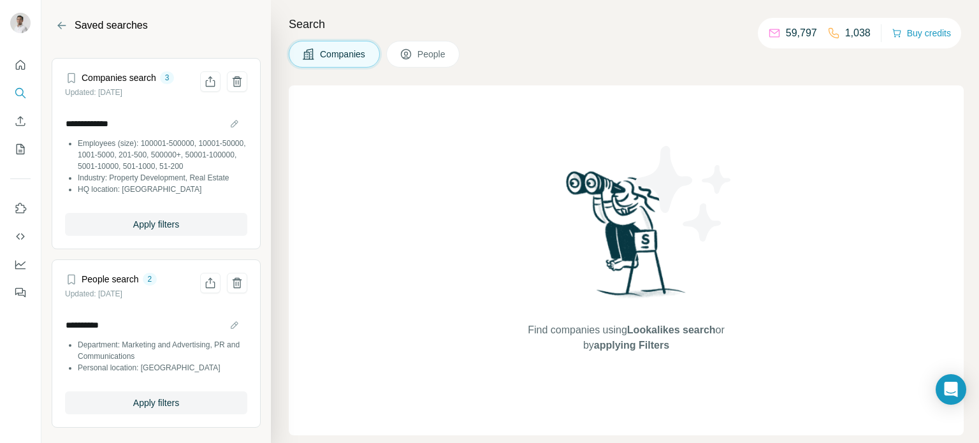
scroll to position [227, 0]
click at [150, 120] on input "**********" at bounding box center [156, 124] width 182 height 18
type input "*"
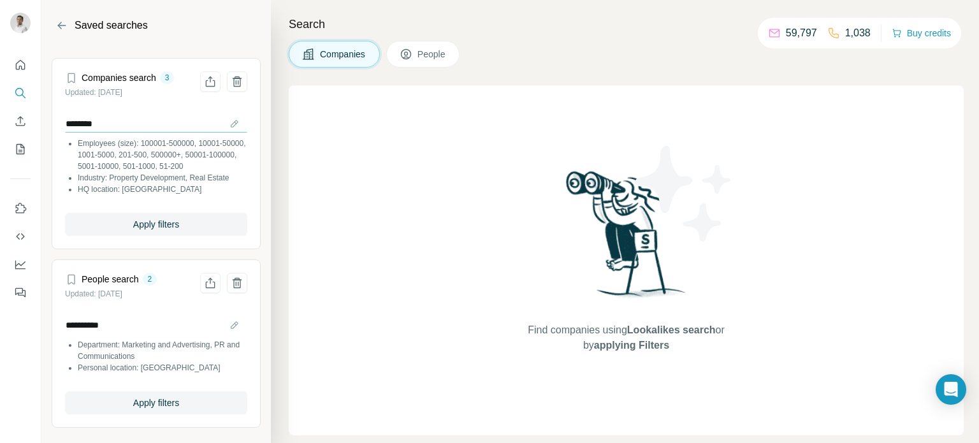
type input "********"
click at [64, 244] on article "Companies search 3 Updated: 19 Aug 2025 ******** Employees (size): 100001-50000…" at bounding box center [156, 153] width 209 height 191
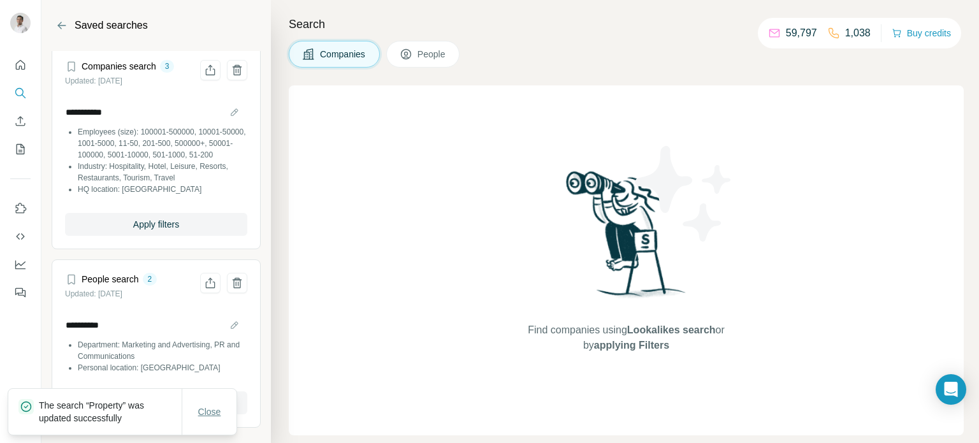
click at [210, 412] on span "Close" at bounding box center [209, 411] width 23 height 13
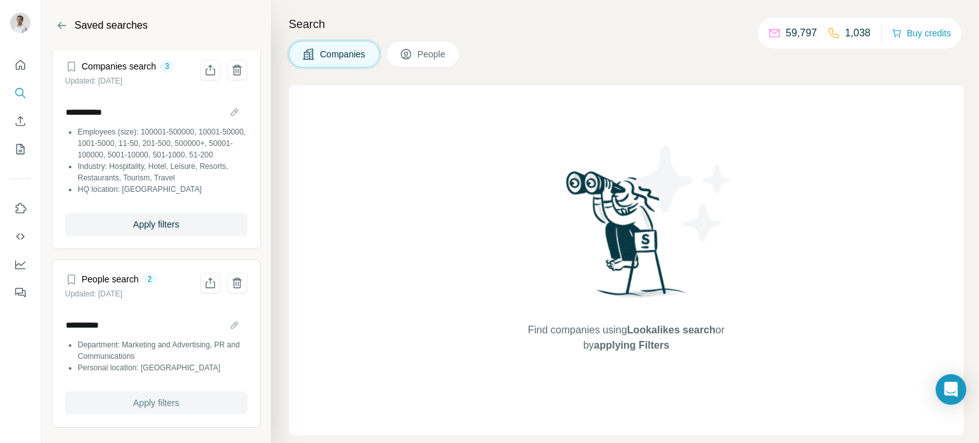
click at [150, 410] on button "Apply filters" at bounding box center [156, 402] width 182 height 23
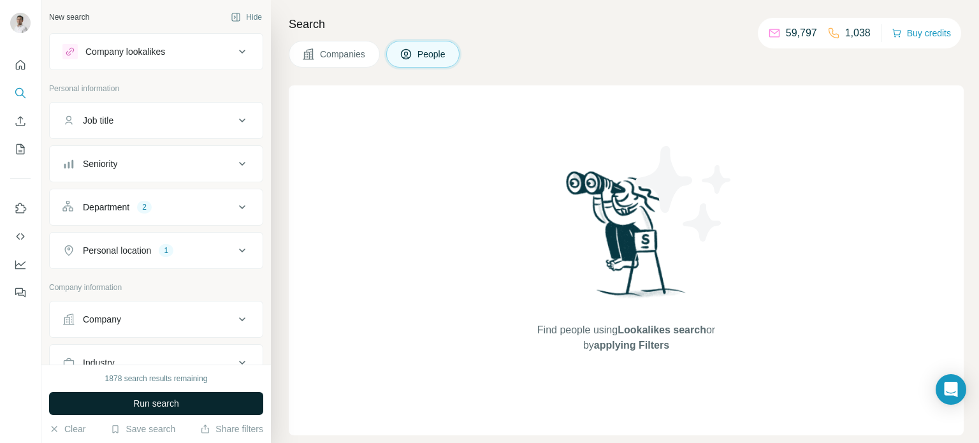
click at [154, 408] on span "Run search" at bounding box center [156, 403] width 46 height 13
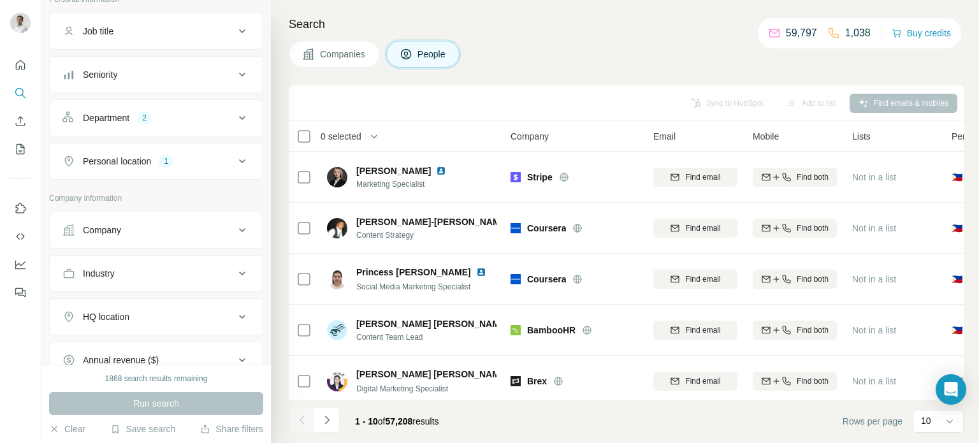
scroll to position [98, 0]
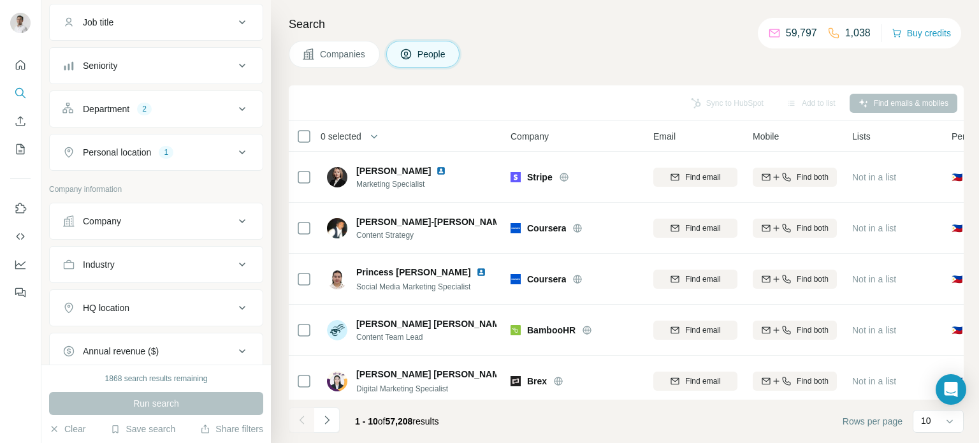
click at [234, 218] on icon at bounding box center [241, 220] width 15 height 15
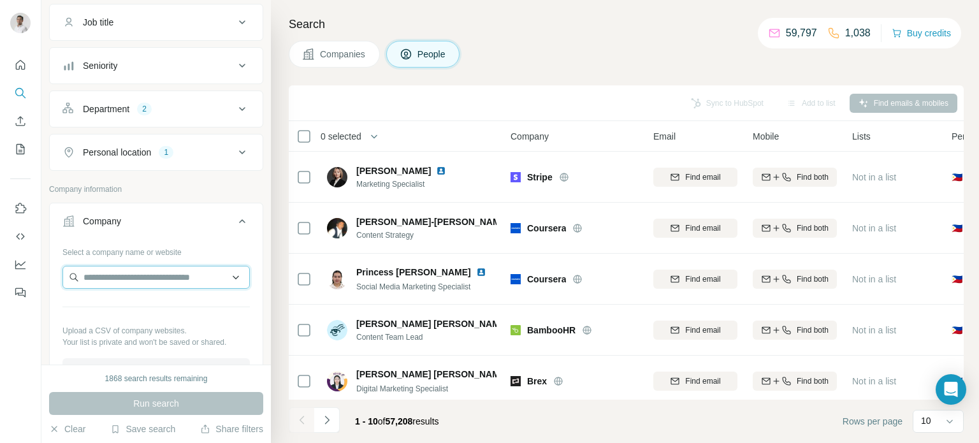
click at [170, 277] on input "text" at bounding box center [155, 277] width 187 height 23
paste input "**********"
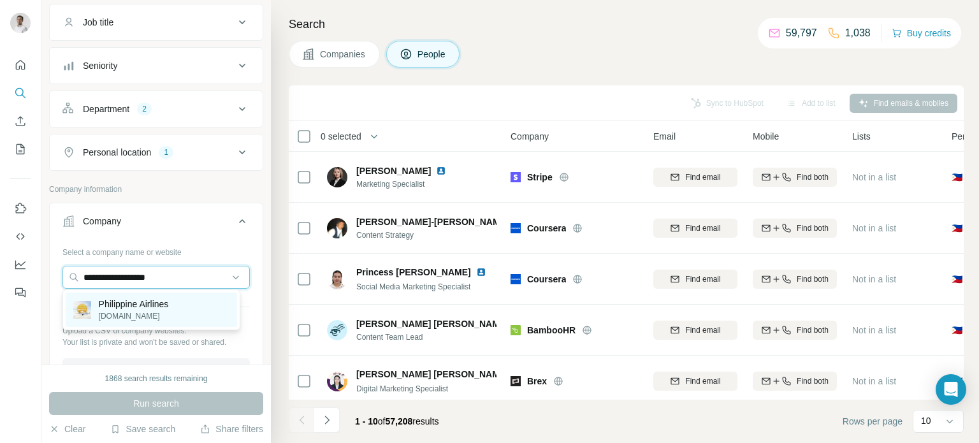
type input "**********"
click at [166, 304] on p "Philippine Airlines" at bounding box center [134, 304] width 70 height 13
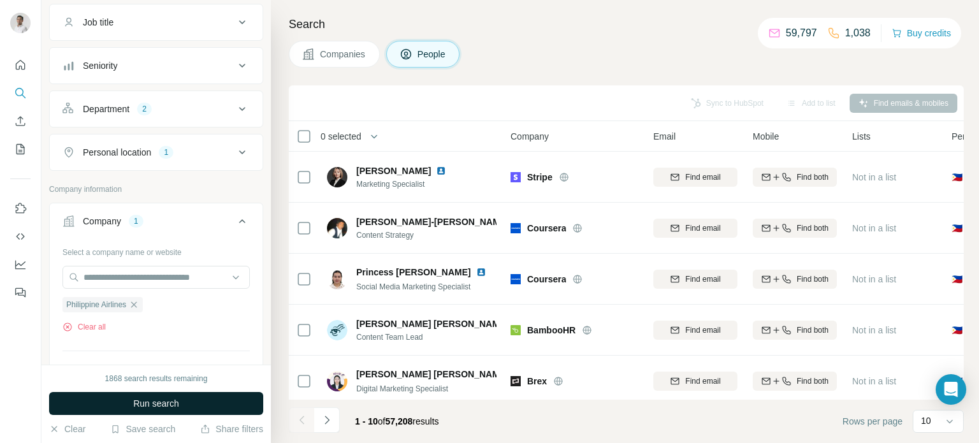
click at [175, 405] on span "Run search" at bounding box center [156, 403] width 46 height 13
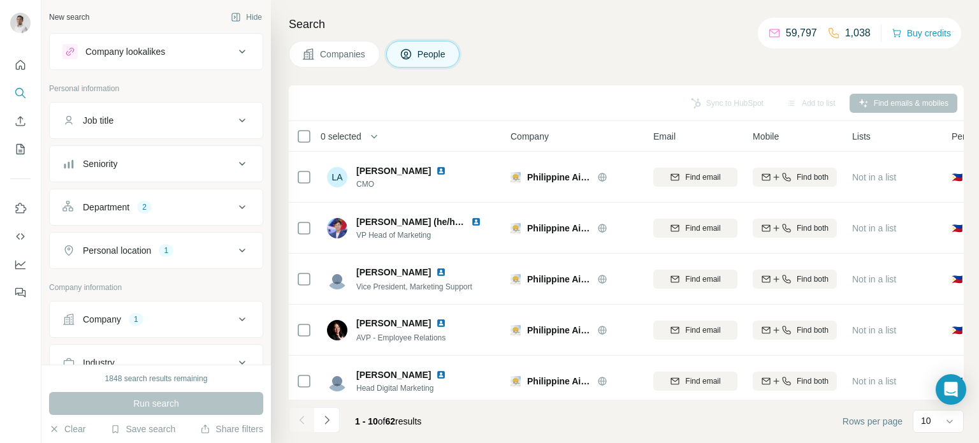
click at [234, 203] on icon at bounding box center [241, 206] width 15 height 15
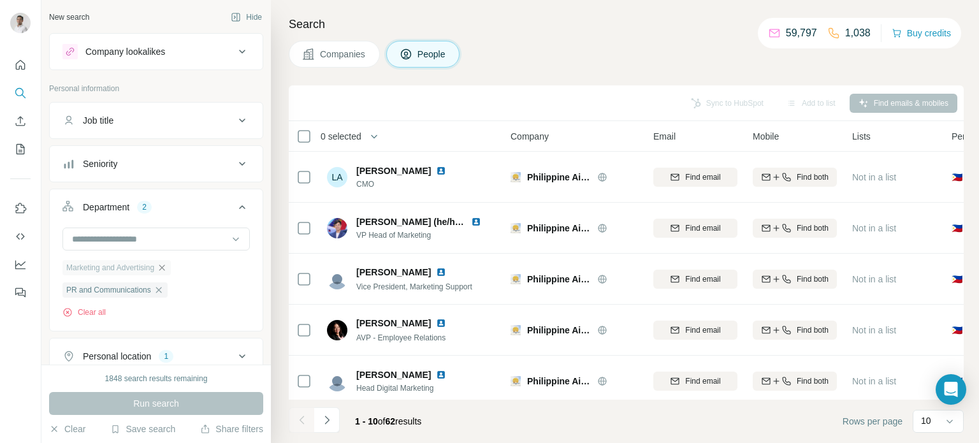
click at [167, 266] on icon "button" at bounding box center [162, 267] width 10 height 10
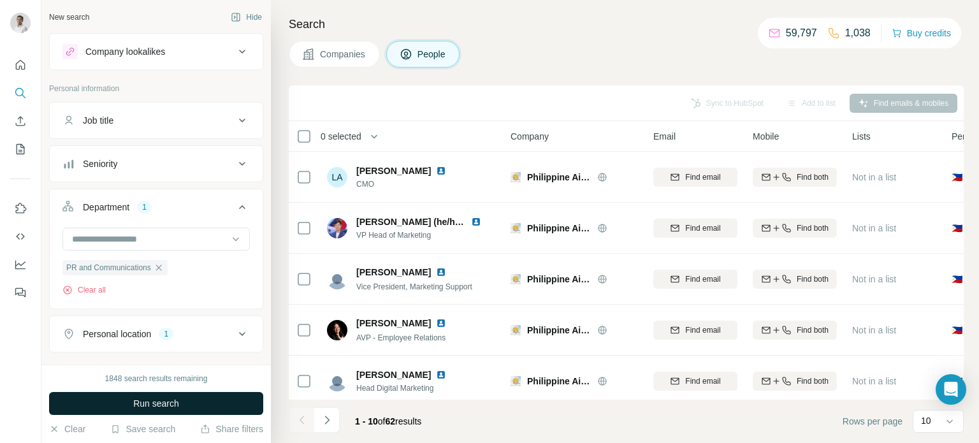
click at [173, 402] on span "Run search" at bounding box center [156, 403] width 46 height 13
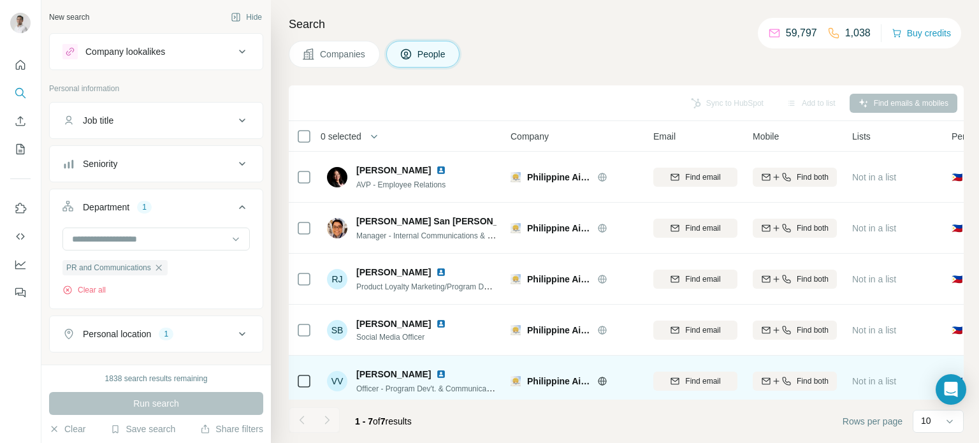
scroll to position [115, 0]
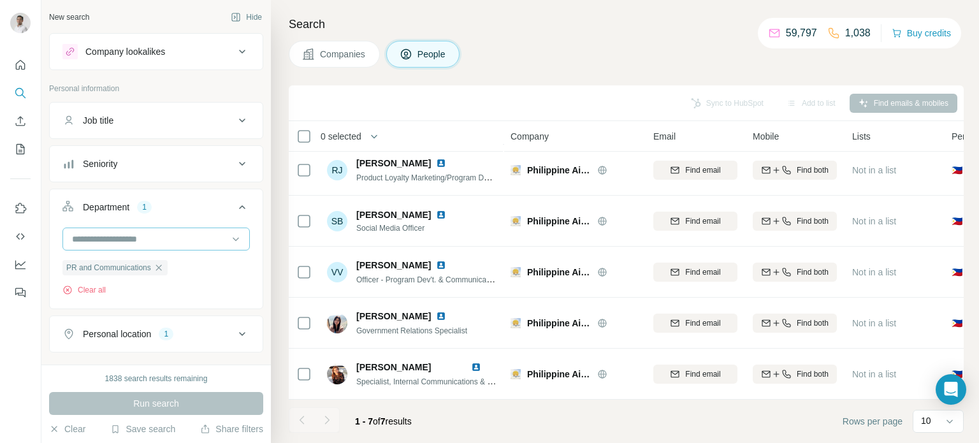
click at [173, 233] on input at bounding box center [149, 239] width 157 height 14
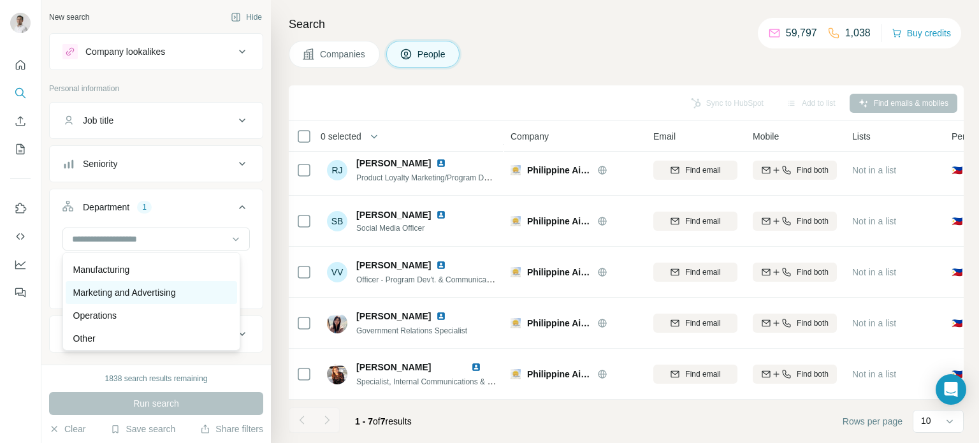
click at [150, 290] on p "Marketing and Advertising" at bounding box center [124, 292] width 103 height 13
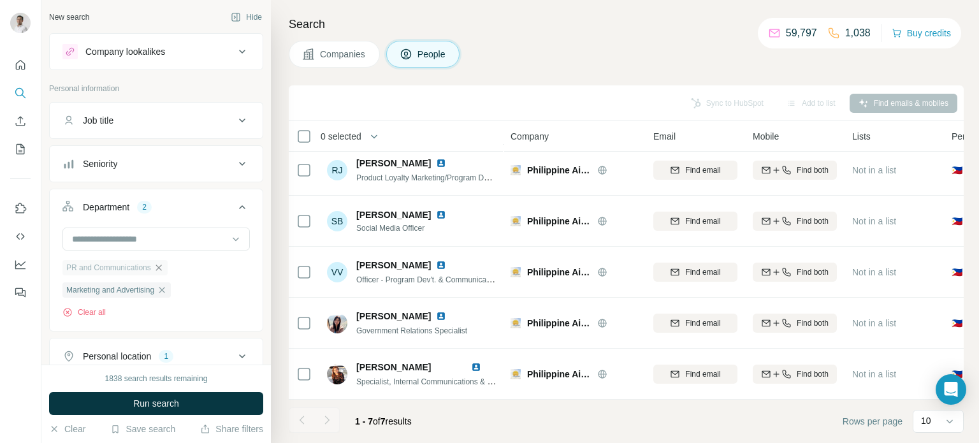
click at [163, 266] on icon "button" at bounding box center [159, 267] width 10 height 10
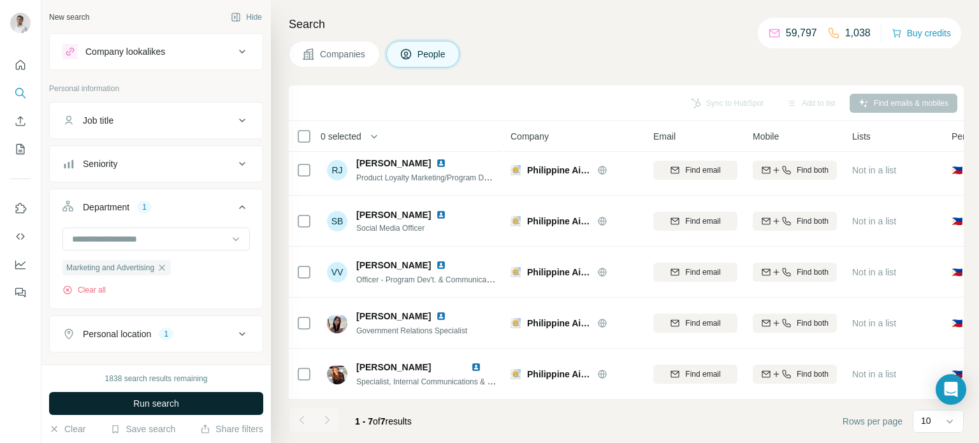
click at [171, 400] on span "Run search" at bounding box center [156, 403] width 46 height 13
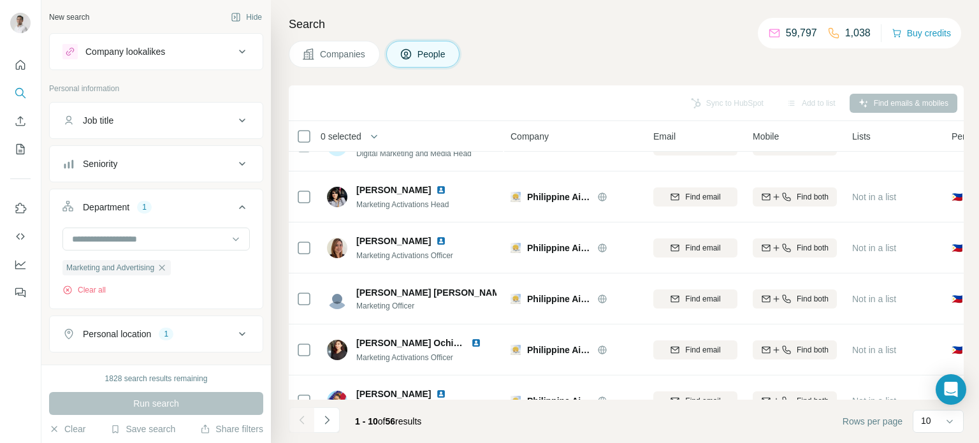
scroll to position [268, 0]
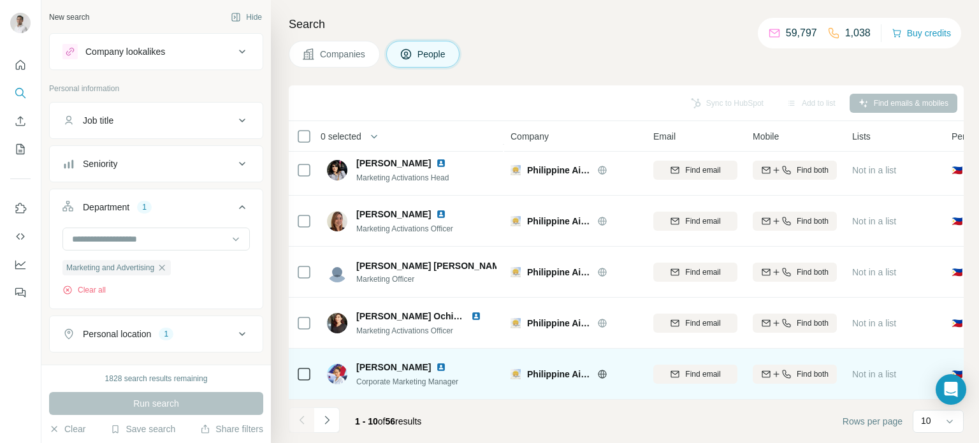
click at [436, 362] on img at bounding box center [441, 367] width 10 height 10
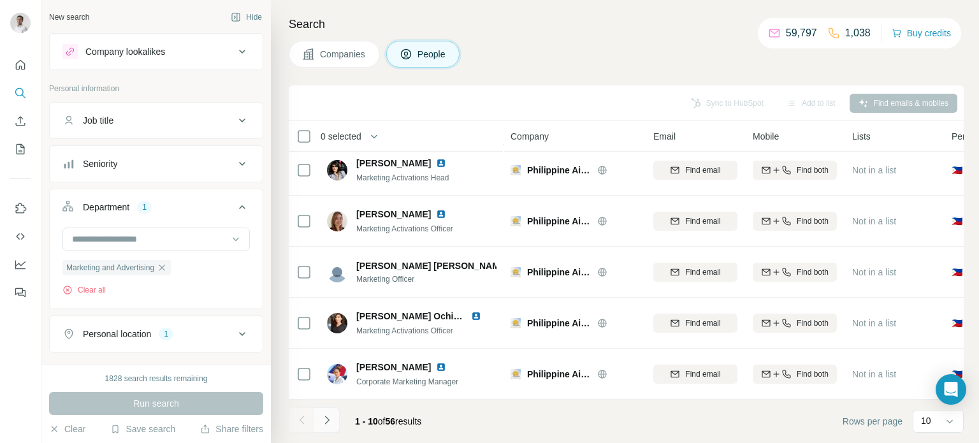
click at [326, 419] on icon "Navigate to next page" at bounding box center [326, 419] width 13 height 13
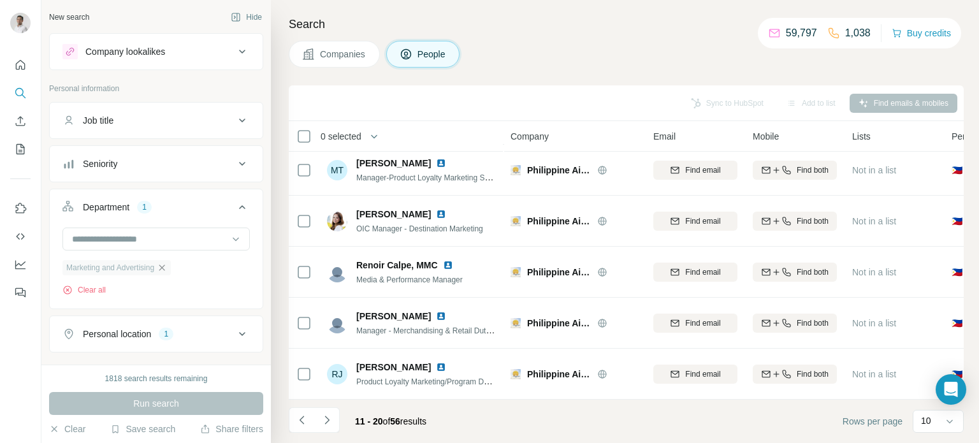
click at [167, 264] on icon "button" at bounding box center [162, 267] width 10 height 10
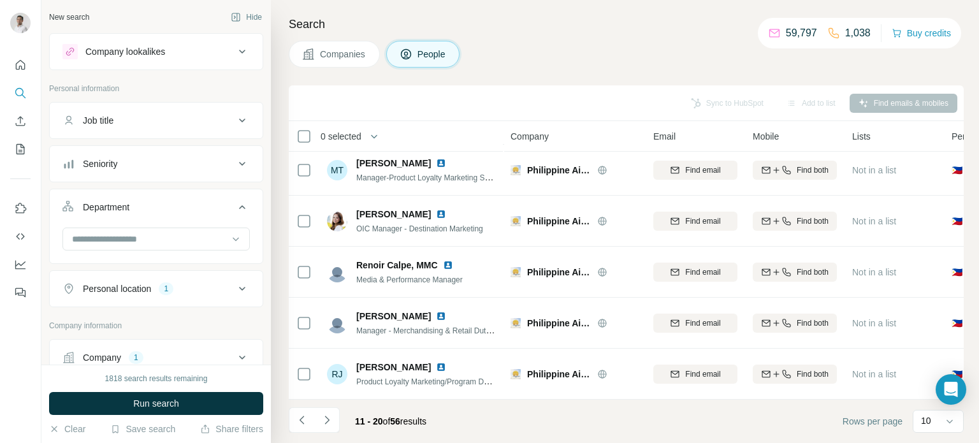
click at [234, 118] on icon at bounding box center [241, 120] width 15 height 15
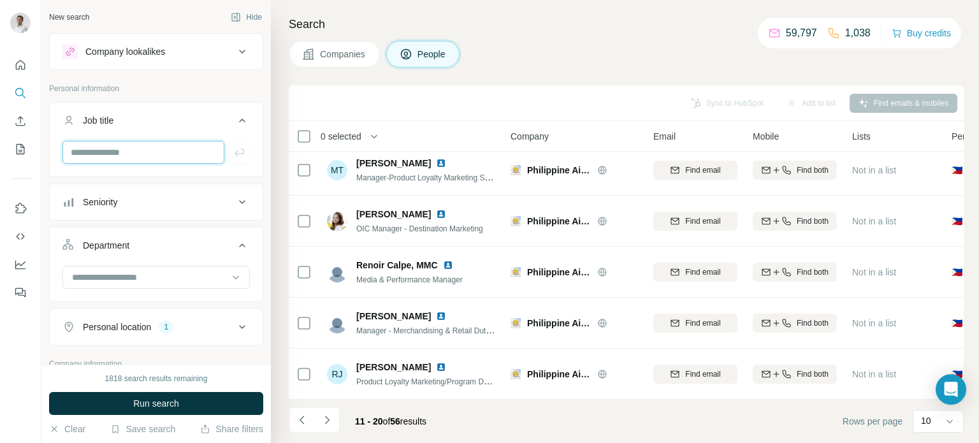
click at [161, 151] on input "text" at bounding box center [143, 152] width 162 height 23
type input "**********"
click at [233, 154] on icon "button" at bounding box center [239, 152] width 13 height 13
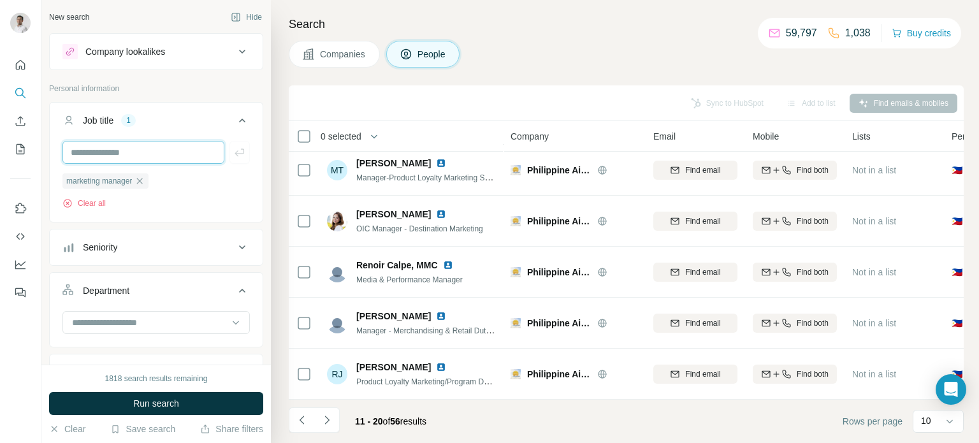
click at [138, 150] on input "text" at bounding box center [143, 152] width 162 height 23
type input "**********"
click at [233, 154] on icon "button" at bounding box center [239, 152] width 13 height 13
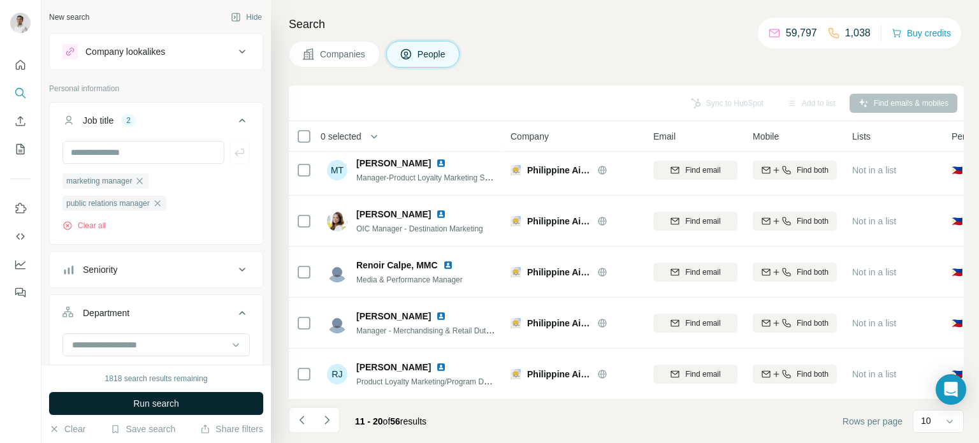
click at [171, 405] on span "Run search" at bounding box center [156, 403] width 46 height 13
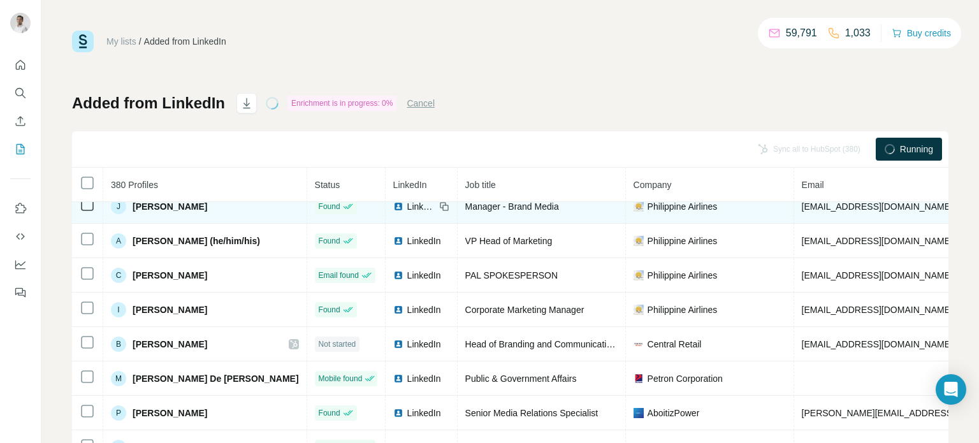
scroll to position [185, 0]
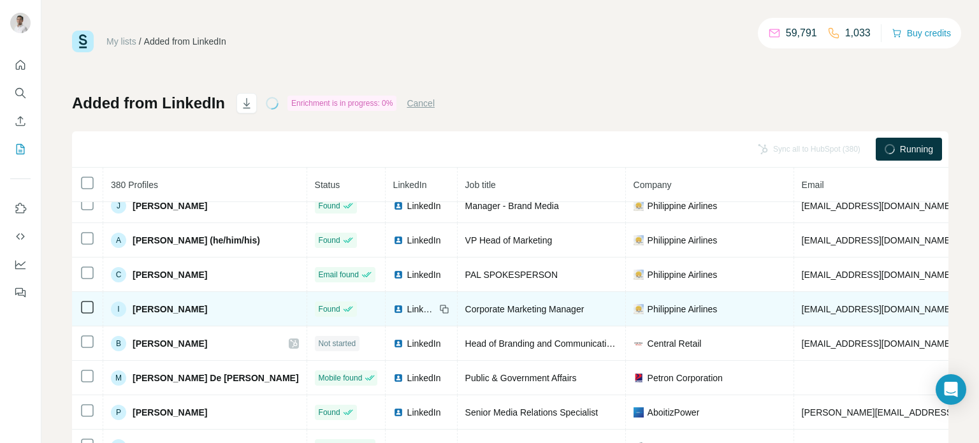
click at [801, 306] on span "[EMAIL_ADDRESS][DOMAIN_NAME]" at bounding box center [876, 309] width 151 height 10
copy span "[EMAIL_ADDRESS][DOMAIN_NAME]"
click at [440, 305] on icon at bounding box center [443, 308] width 6 height 6
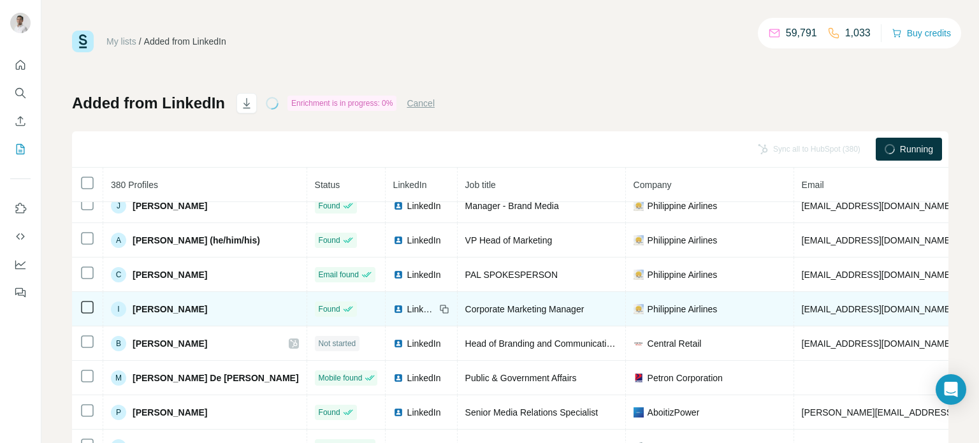
click at [647, 305] on span "Philippine Airlines" at bounding box center [682, 309] width 70 height 13
copy span "Philippine Airlines"
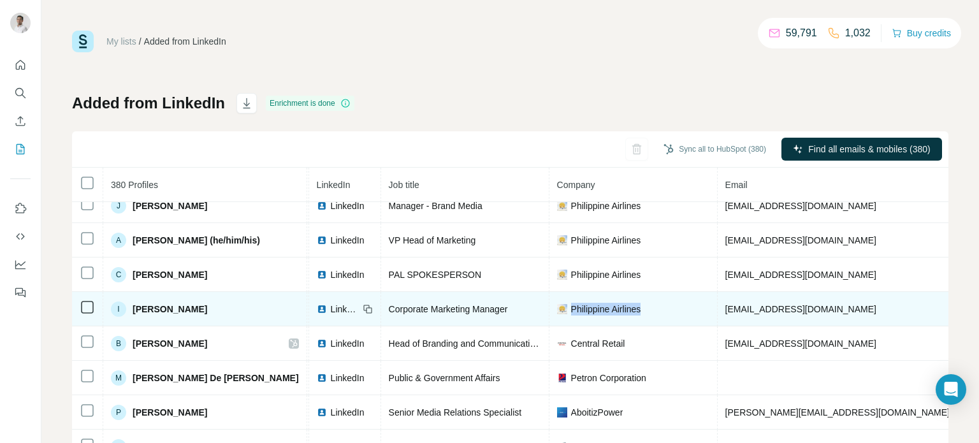
scroll to position [185, 78]
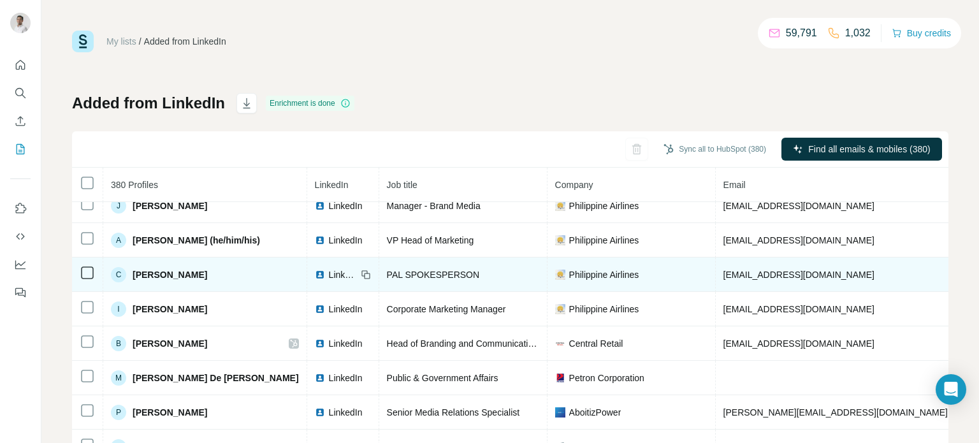
click at [723, 269] on span "cielo_villaluna@pal.com.ph" at bounding box center [798, 274] width 151 height 10
copy span "cielo_villaluna@pal.com.ph"
click at [361, 273] on icon at bounding box center [366, 274] width 10 height 10
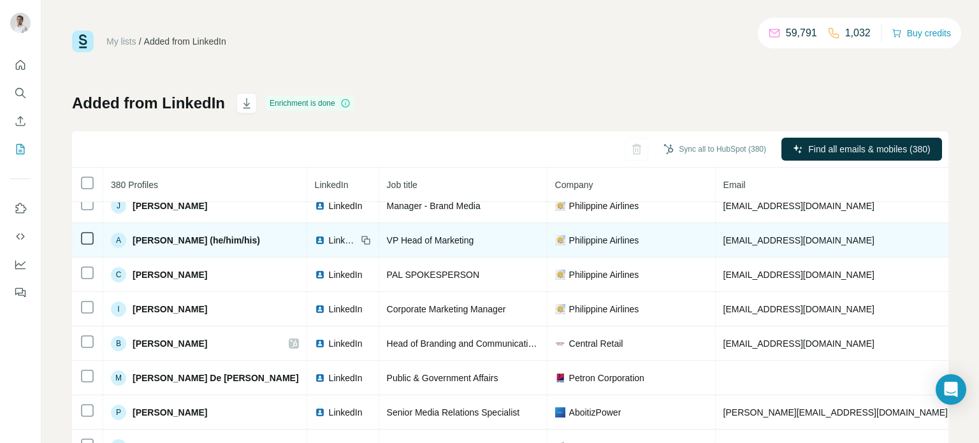
click at [723, 240] on span "alvin_miranda@pal.com.ph" at bounding box center [798, 240] width 151 height 10
copy span "alvin_miranda@pal.com.ph"
click at [361, 236] on icon at bounding box center [366, 240] width 10 height 10
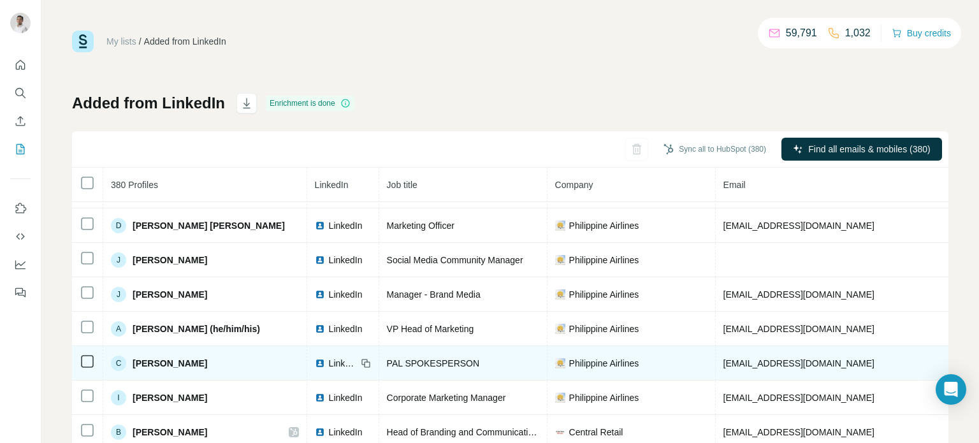
scroll to position [96, 78]
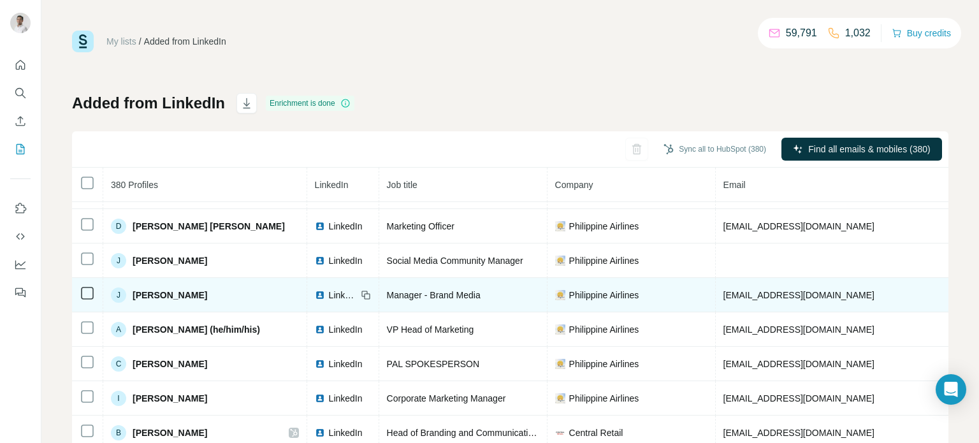
click at [724, 295] on span "jed_menes@pal.com.ph" at bounding box center [798, 295] width 151 height 10
copy span "jed_menes@pal.com.ph"
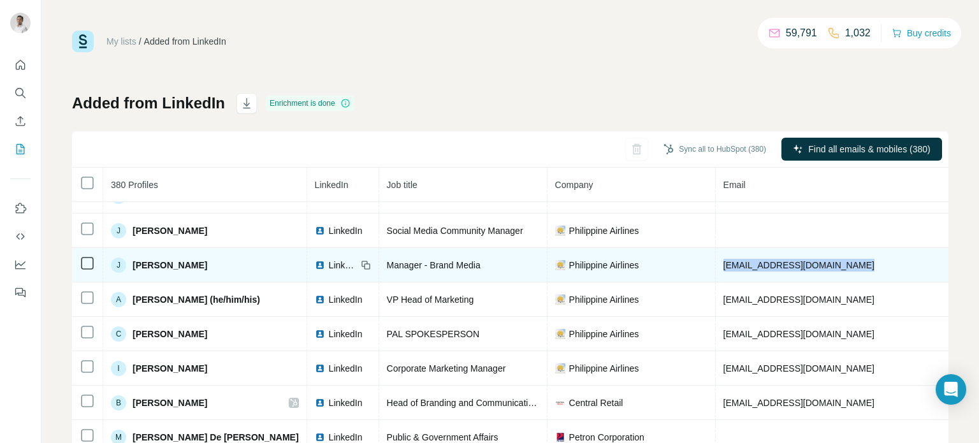
scroll to position [127, 78]
click at [361, 262] on icon at bounding box center [366, 264] width 10 height 10
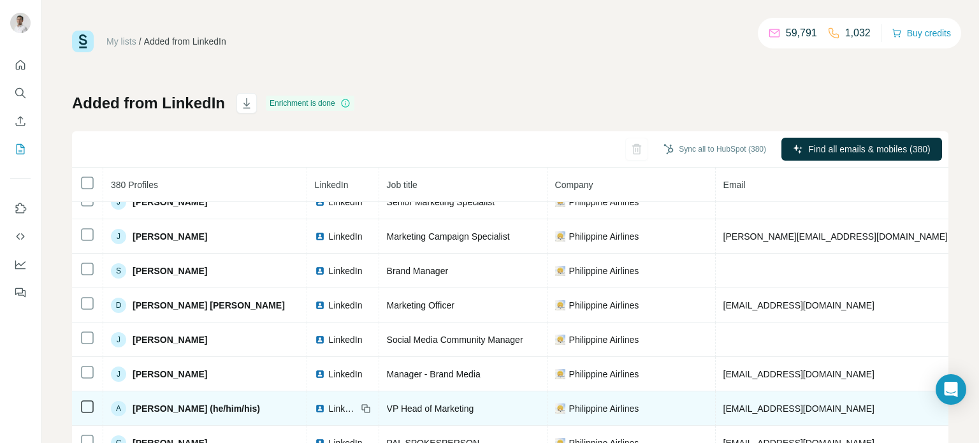
scroll to position [0, 78]
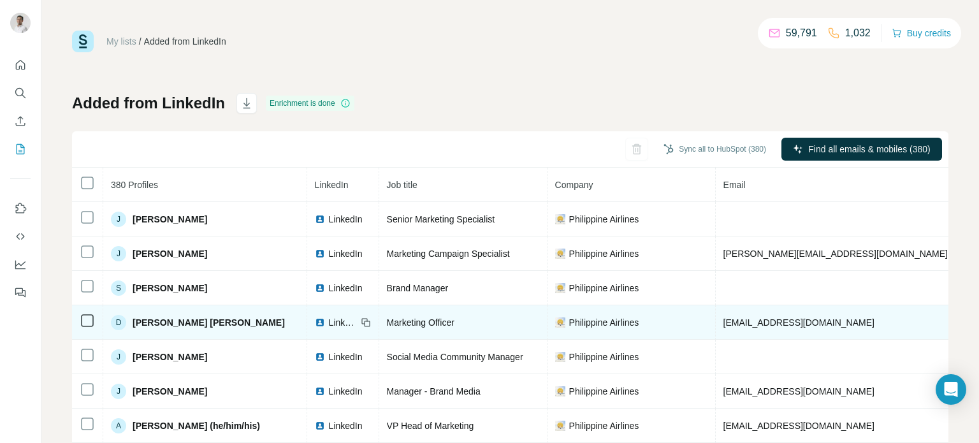
click at [732, 320] on span "[EMAIL_ADDRESS][DOMAIN_NAME]" at bounding box center [798, 322] width 151 height 10
copy span "[EMAIL_ADDRESS][DOMAIN_NAME]"
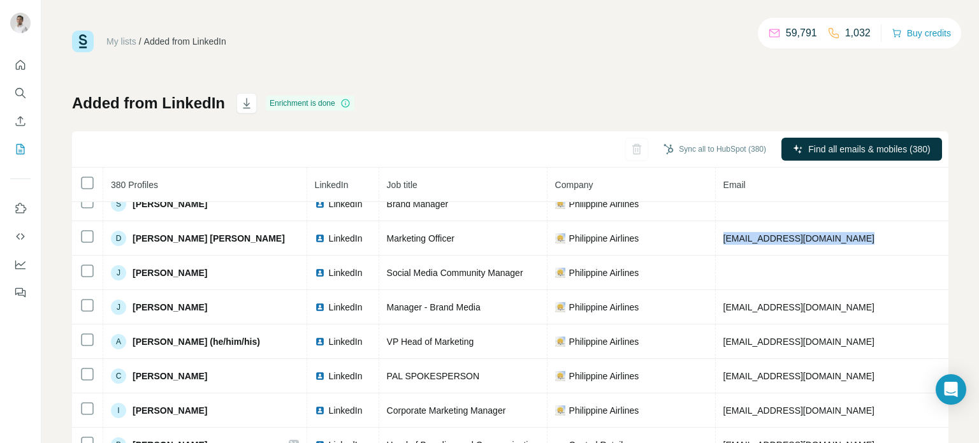
scroll to position [84, 78]
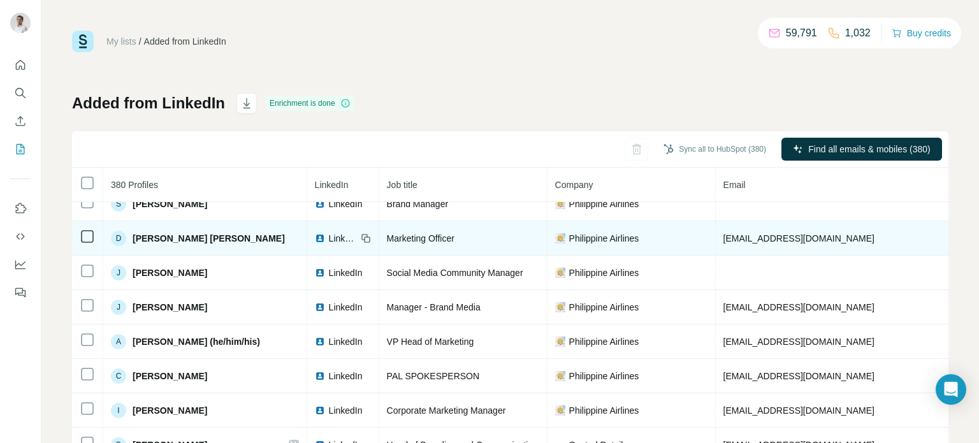
click at [361, 234] on icon at bounding box center [366, 238] width 10 height 10
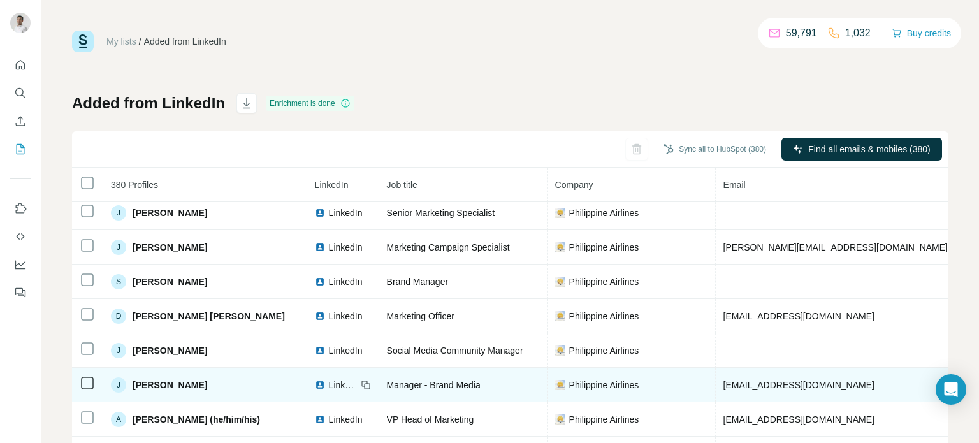
scroll to position [0, 78]
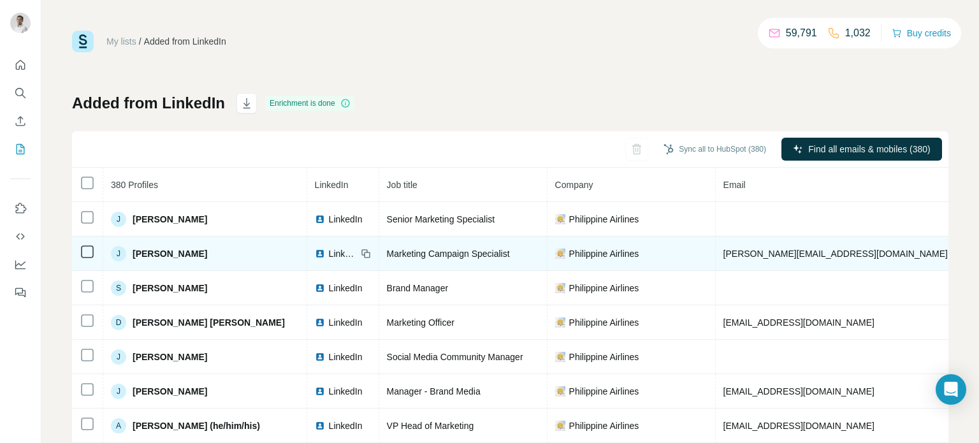
click at [723, 249] on span "[PERSON_NAME][EMAIL_ADDRESS][DOMAIN_NAME]" at bounding box center [835, 253] width 224 height 10
copy span "[PERSON_NAME][EMAIL_ADDRESS][DOMAIN_NAME]"
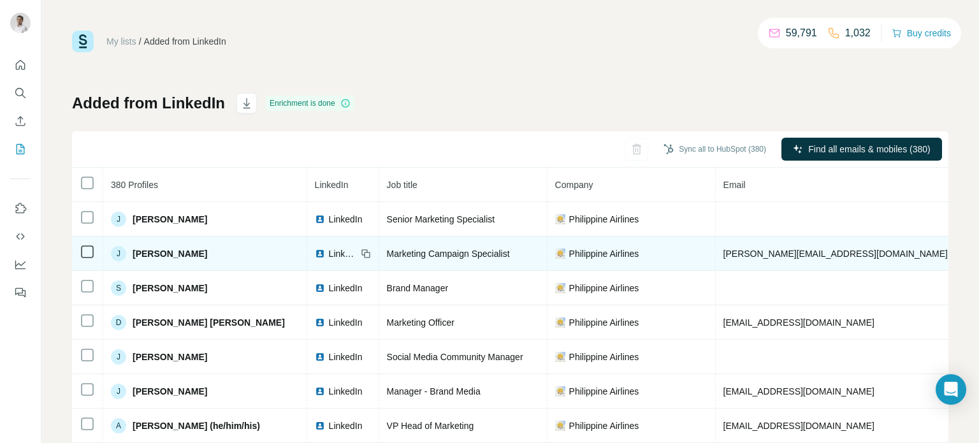
click at [361, 249] on icon at bounding box center [366, 253] width 10 height 10
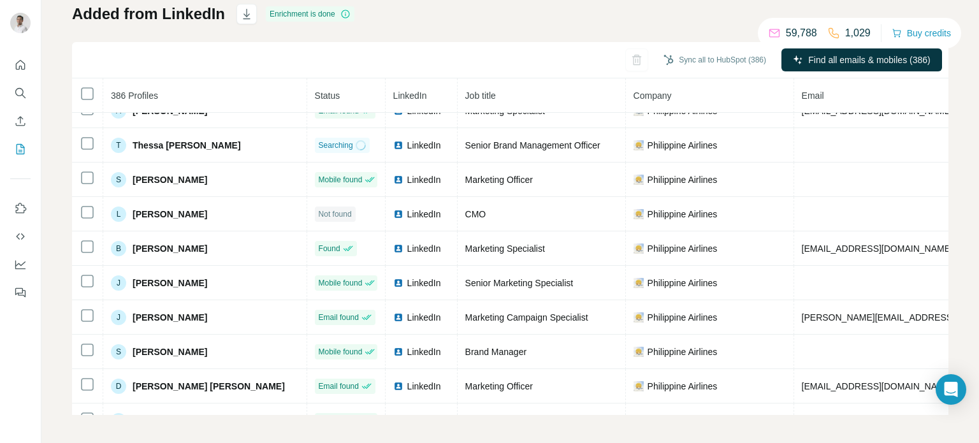
scroll to position [54, 0]
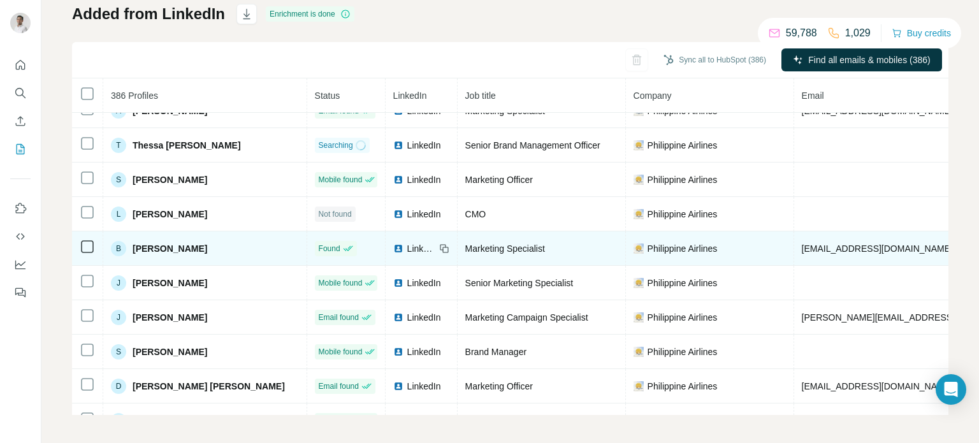
click at [801, 244] on span "[EMAIL_ADDRESS][DOMAIN_NAME]" at bounding box center [876, 248] width 151 height 10
click at [801, 244] on span "blaine_roxas@pal.com.ph" at bounding box center [876, 248] width 151 height 10
copy span "blaine_roxas@pal.com.ph"
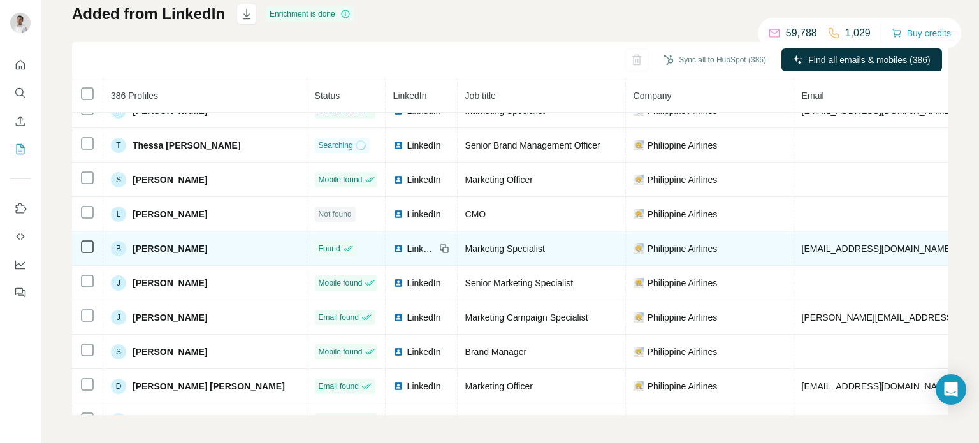
click at [439, 244] on icon at bounding box center [444, 248] width 10 height 10
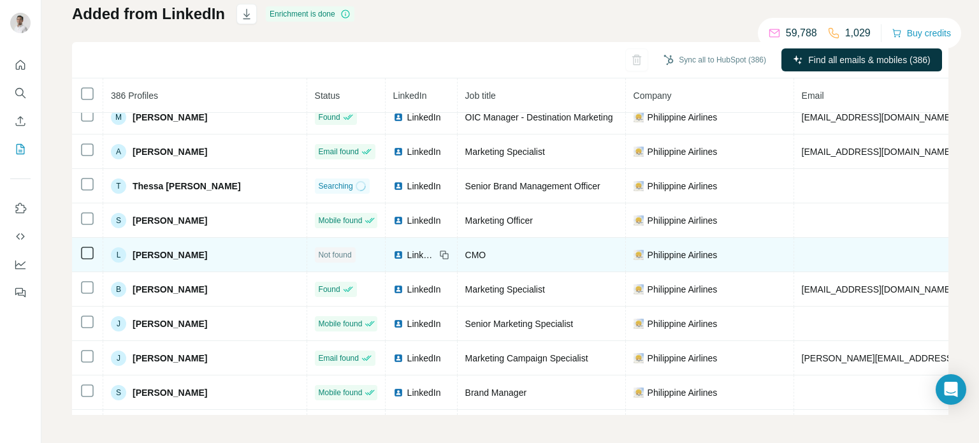
scroll to position [13, 0]
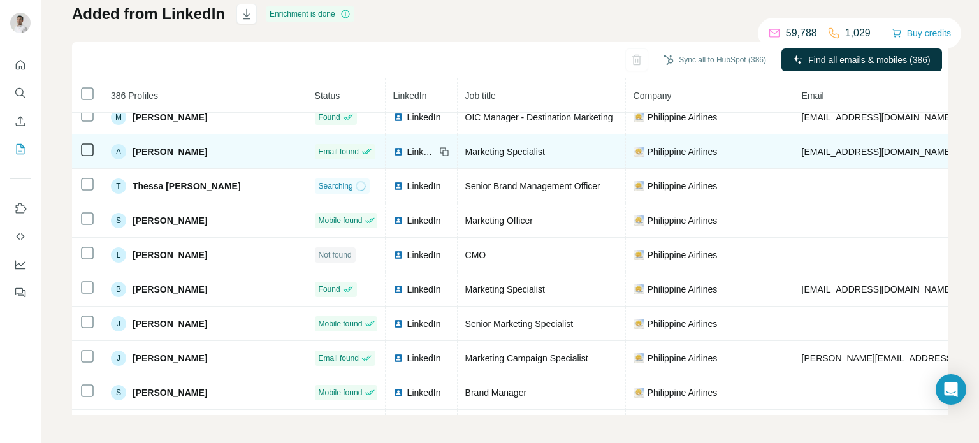
click at [801, 149] on span "[EMAIL_ADDRESS][DOMAIN_NAME]" at bounding box center [876, 152] width 151 height 10
copy span "[EMAIL_ADDRESS][DOMAIN_NAME]"
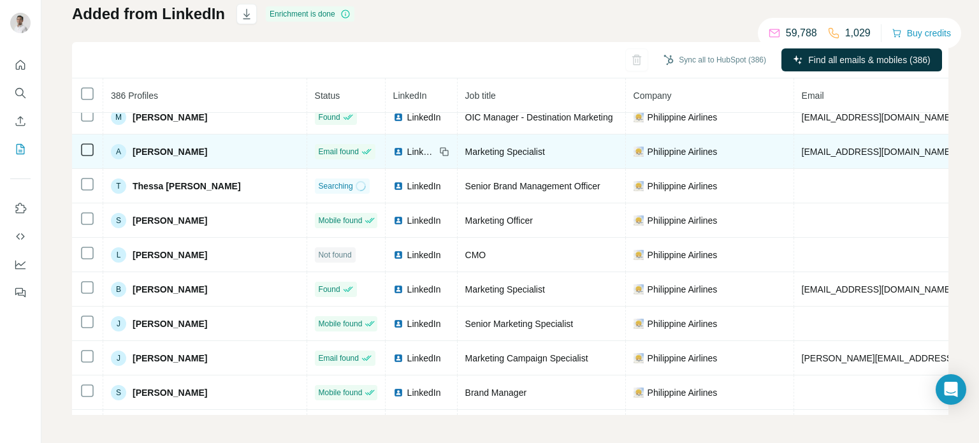
click at [439, 148] on icon at bounding box center [444, 152] width 10 height 10
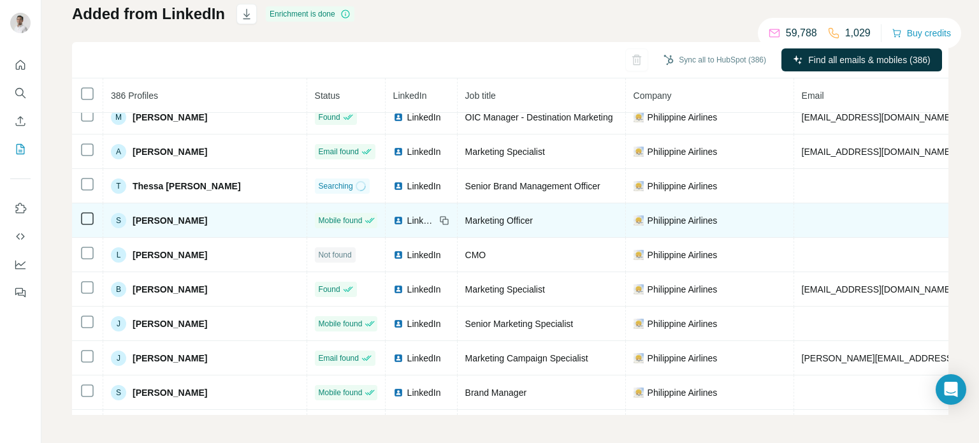
scroll to position [0, 0]
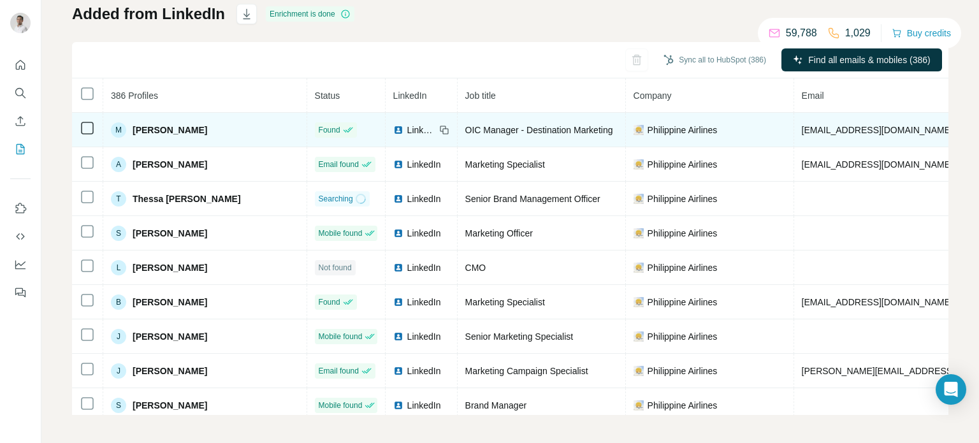
click at [801, 128] on span "[EMAIL_ADDRESS][DOMAIN_NAME]" at bounding box center [876, 130] width 151 height 10
copy span "[EMAIL_ADDRESS][DOMAIN_NAME]"
click at [439, 127] on icon at bounding box center [444, 130] width 10 height 10
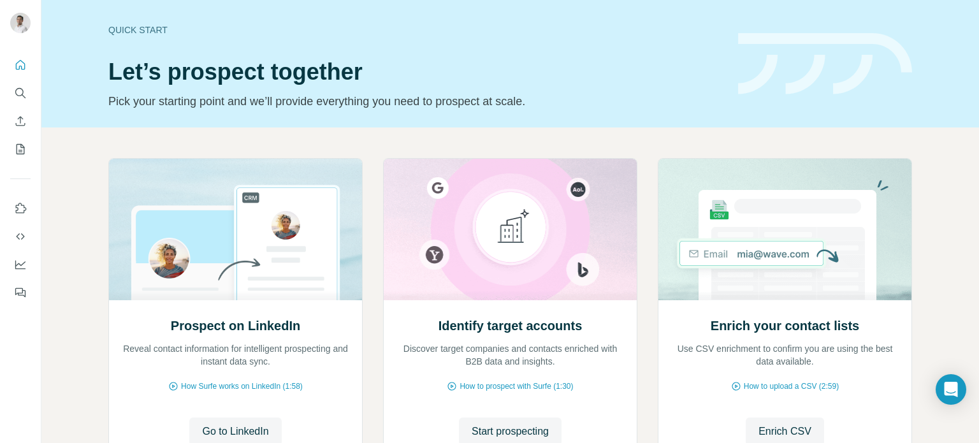
scroll to position [107, 0]
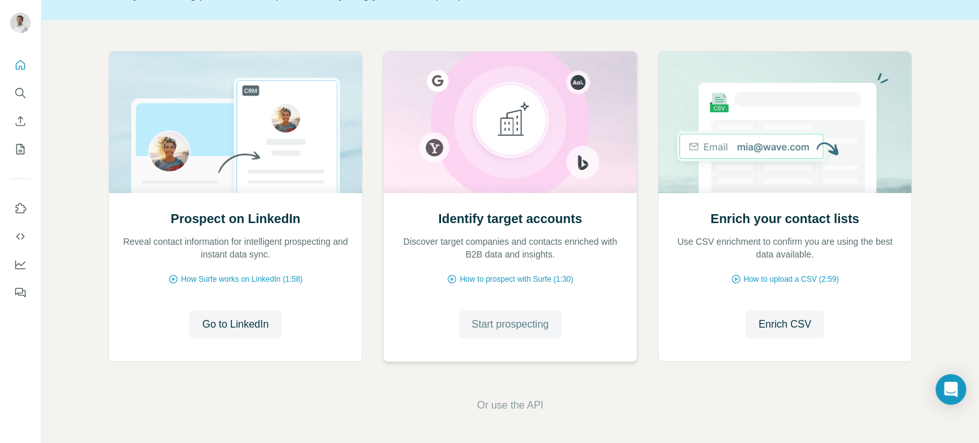
click at [482, 323] on span "Start prospecting" at bounding box center [509, 324] width 77 height 15
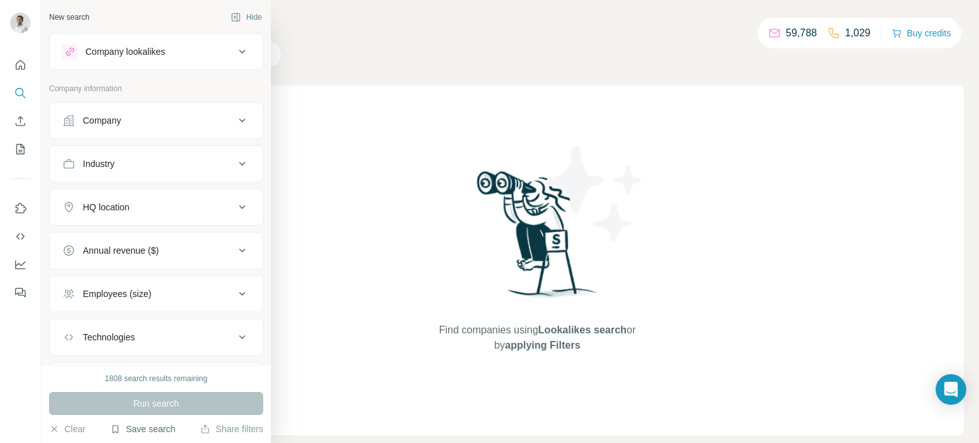
click at [155, 428] on button "Save search" at bounding box center [142, 428] width 65 height 13
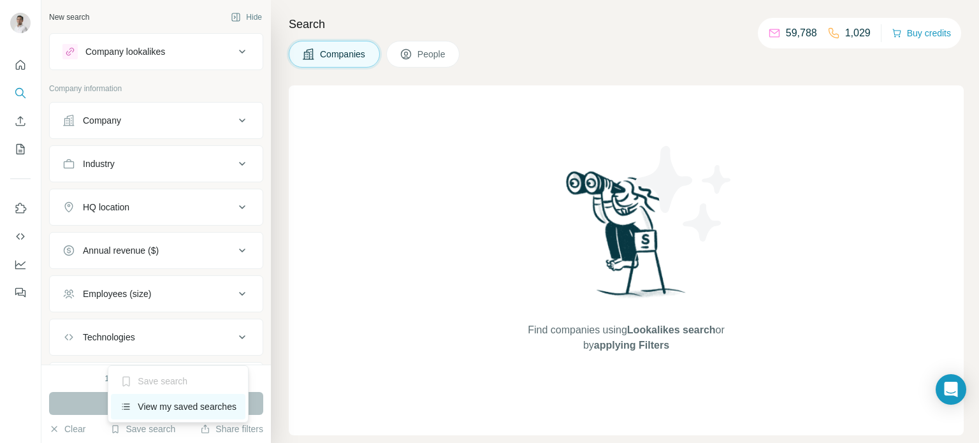
click at [156, 405] on div "View my saved searches" at bounding box center [178, 406] width 134 height 25
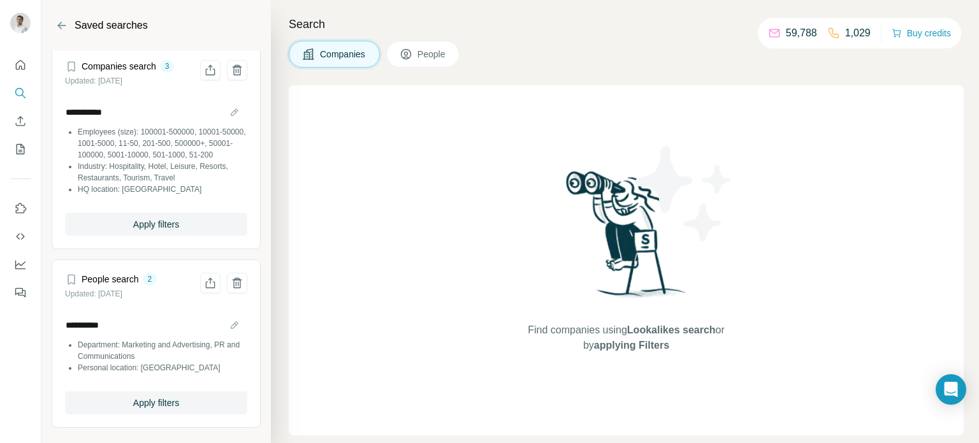
scroll to position [222, 0]
click at [153, 231] on span "Apply filters" at bounding box center [156, 224] width 46 height 13
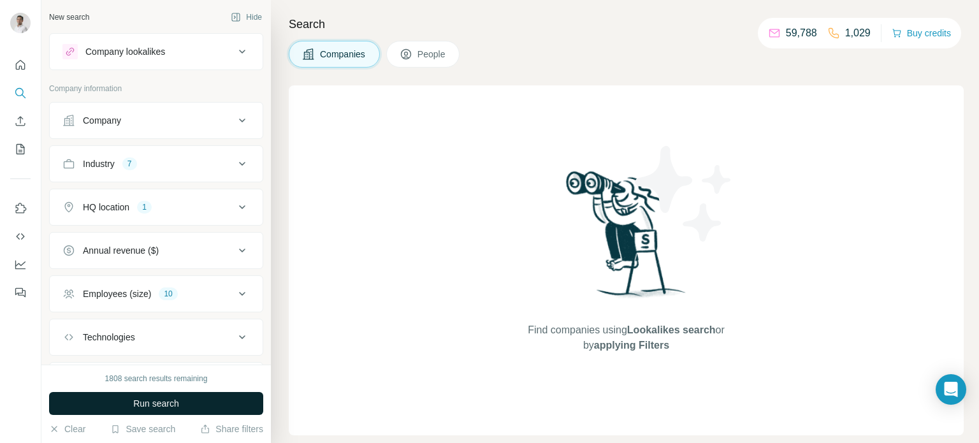
click at [156, 406] on span "Run search" at bounding box center [156, 403] width 46 height 13
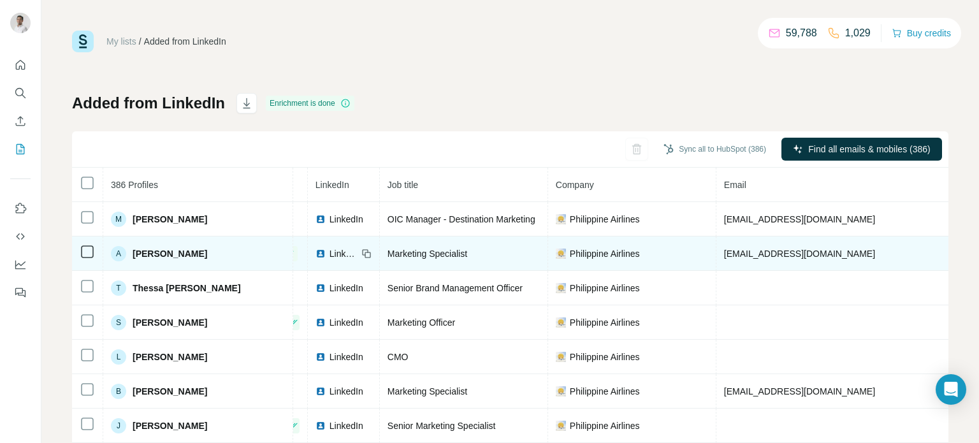
scroll to position [0, 71]
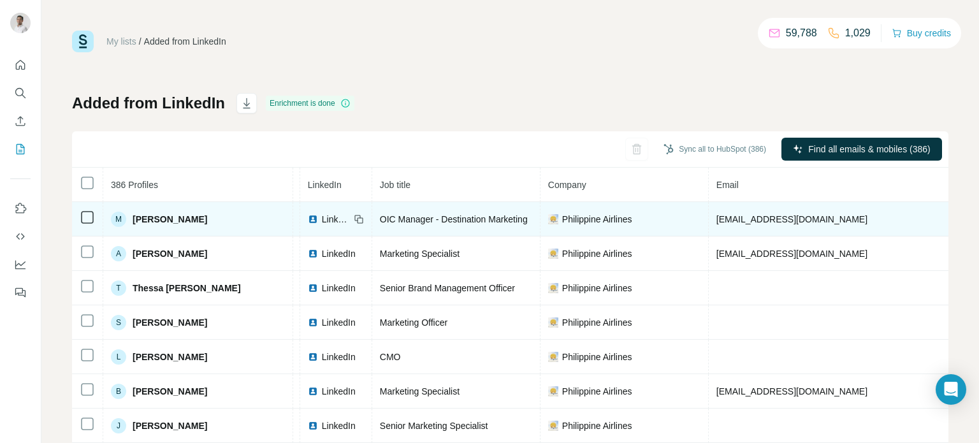
click at [322, 217] on span "LinkedIn" at bounding box center [336, 219] width 28 height 13
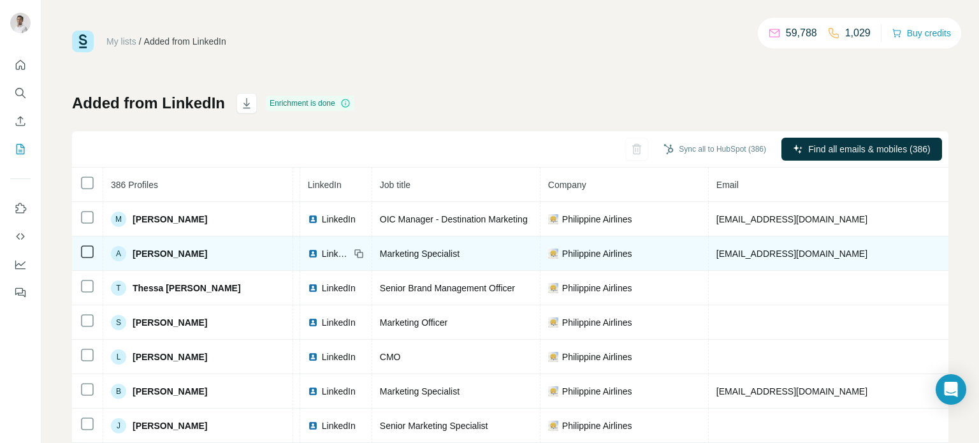
click at [322, 252] on span "LinkedIn" at bounding box center [336, 253] width 28 height 13
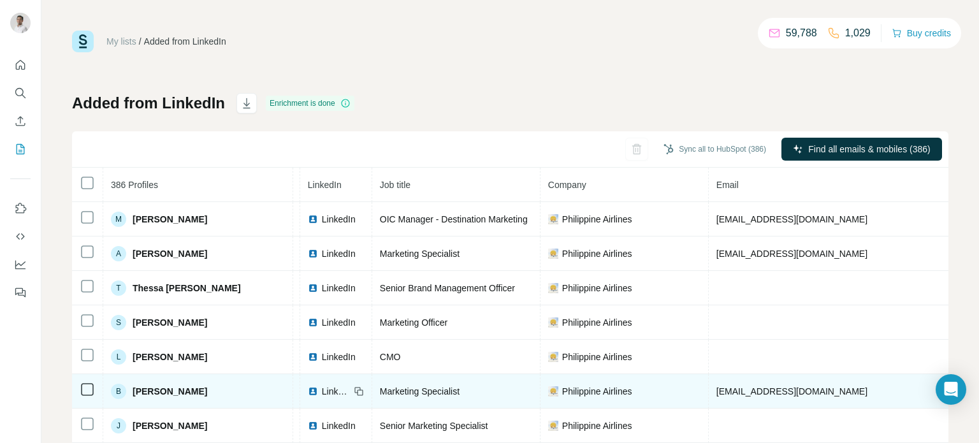
click at [322, 389] on span "LinkedIn" at bounding box center [336, 391] width 28 height 13
